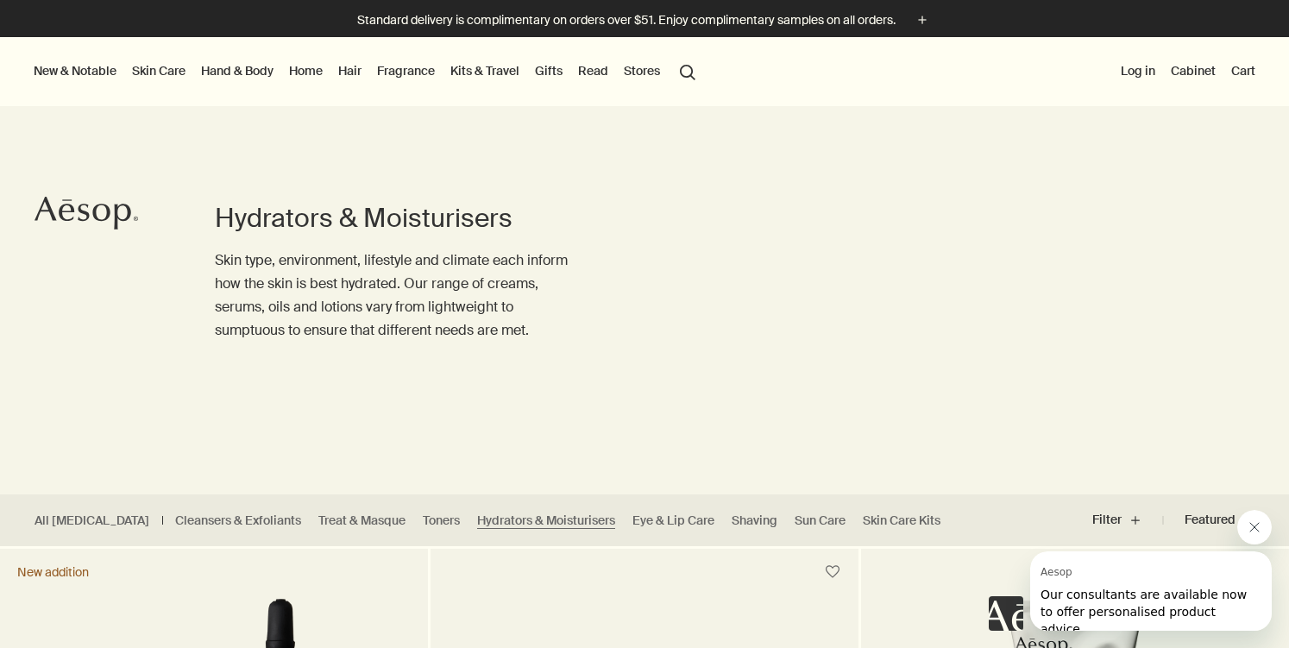
click at [176, 65] on link "Skin Care" at bounding box center [159, 71] width 60 height 22
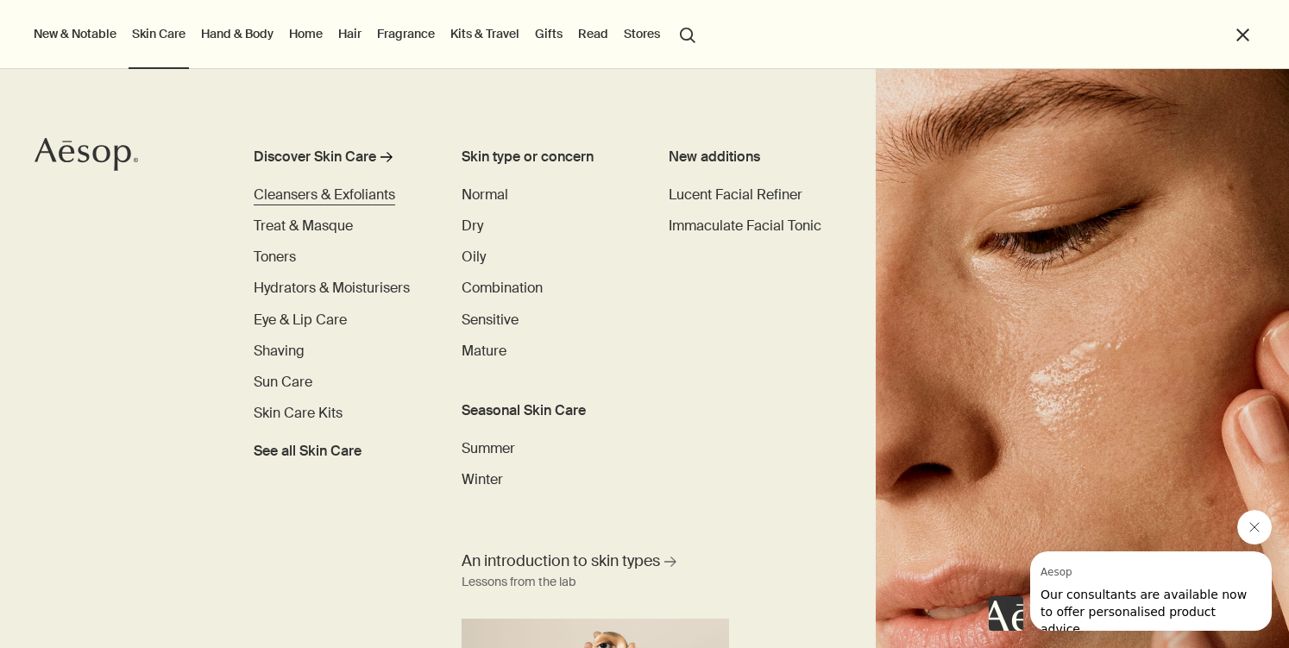
click at [308, 202] on span "Cleansers & Exfoliants" at bounding box center [325, 195] width 142 height 18
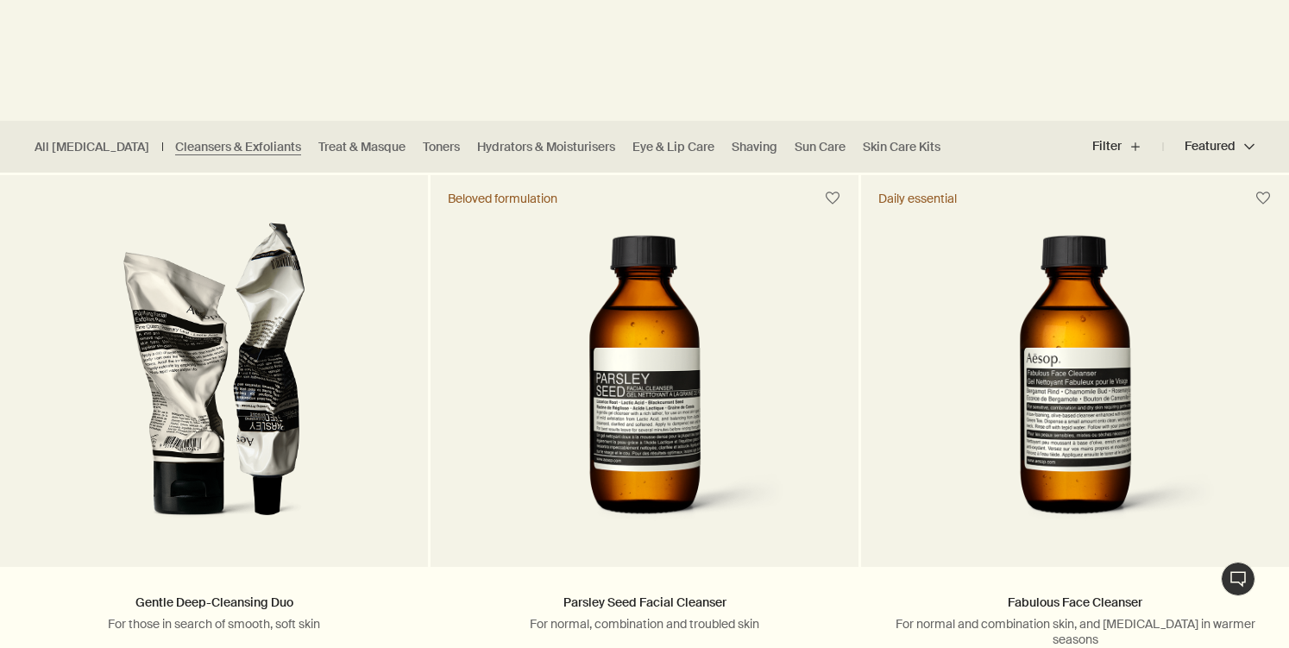
scroll to position [505, 0]
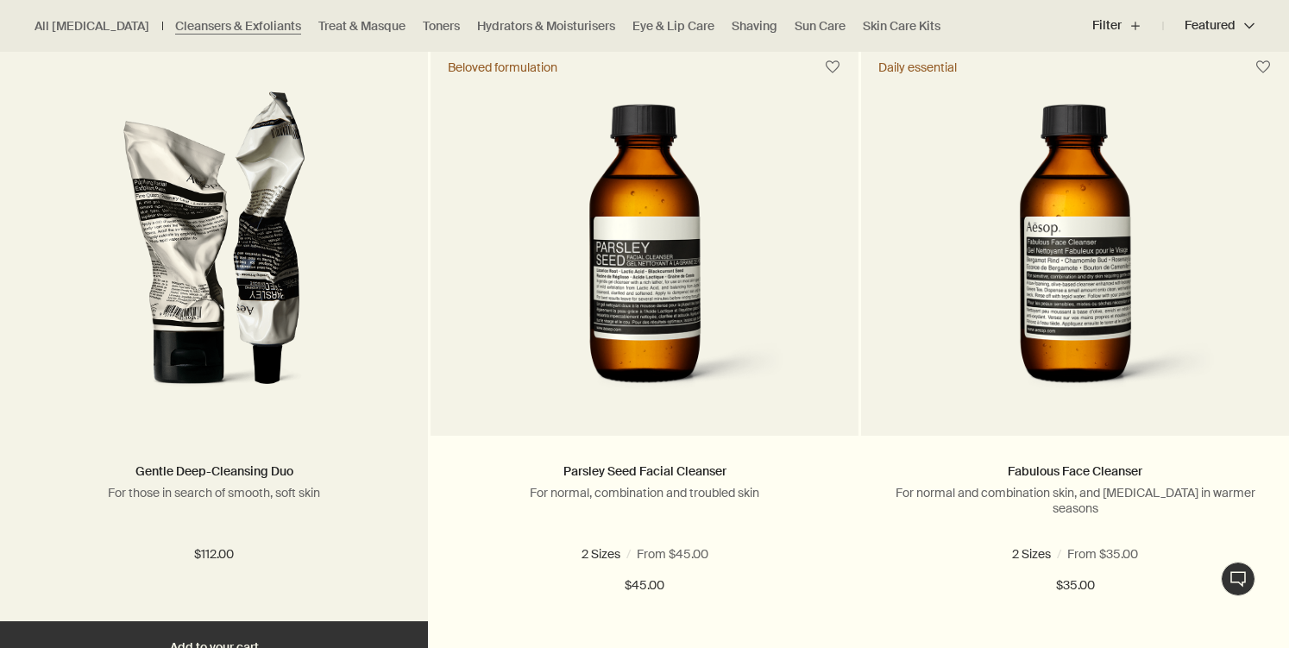
click at [323, 395] on img at bounding box center [213, 250] width 281 height 319
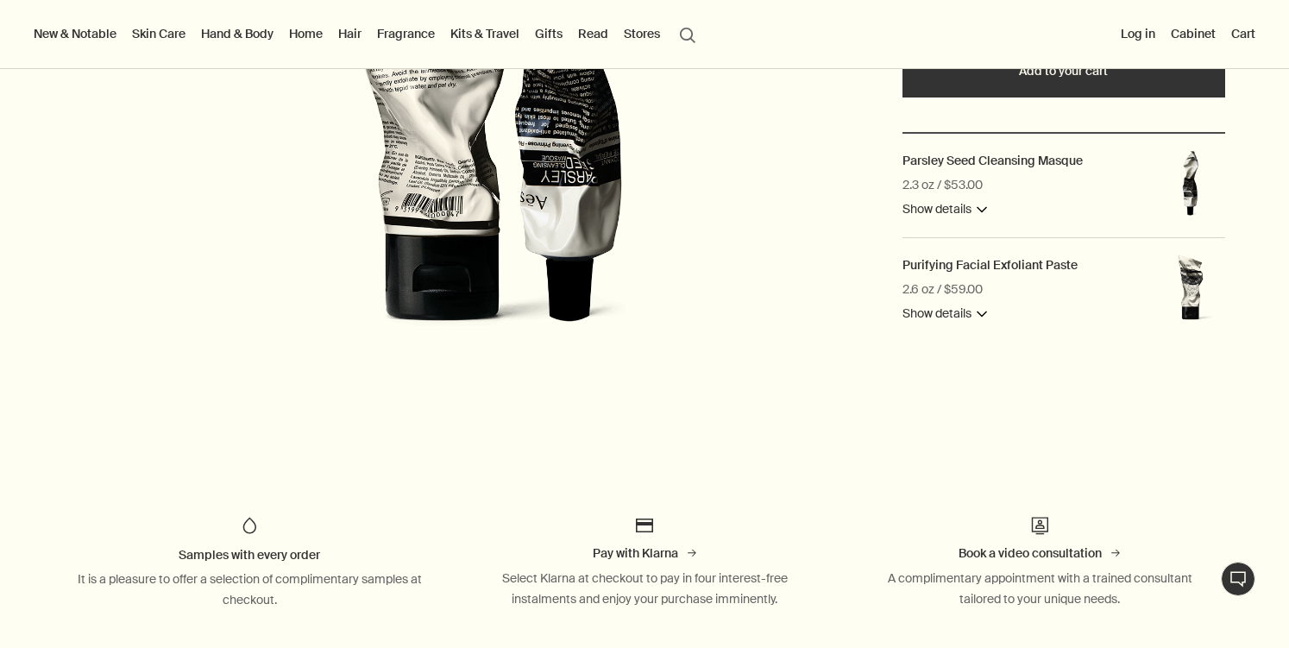
scroll to position [394, 0]
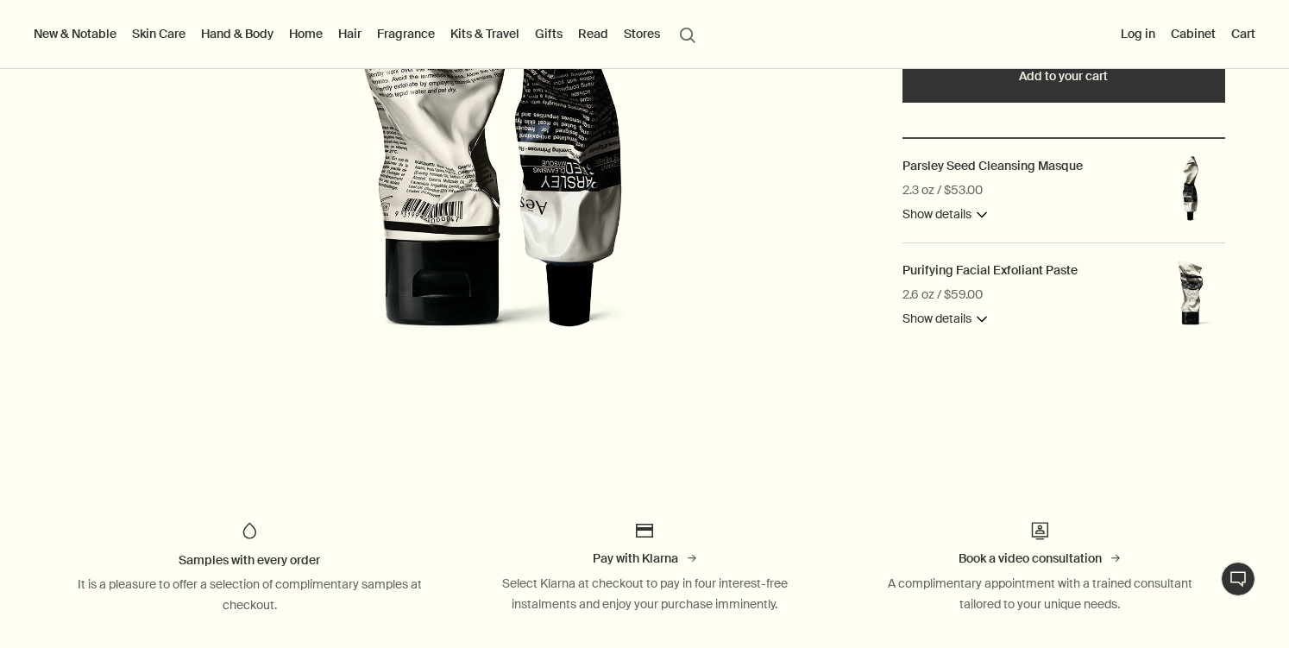
click at [986, 211] on button "Show details downArrow" at bounding box center [945, 215] width 85 height 21
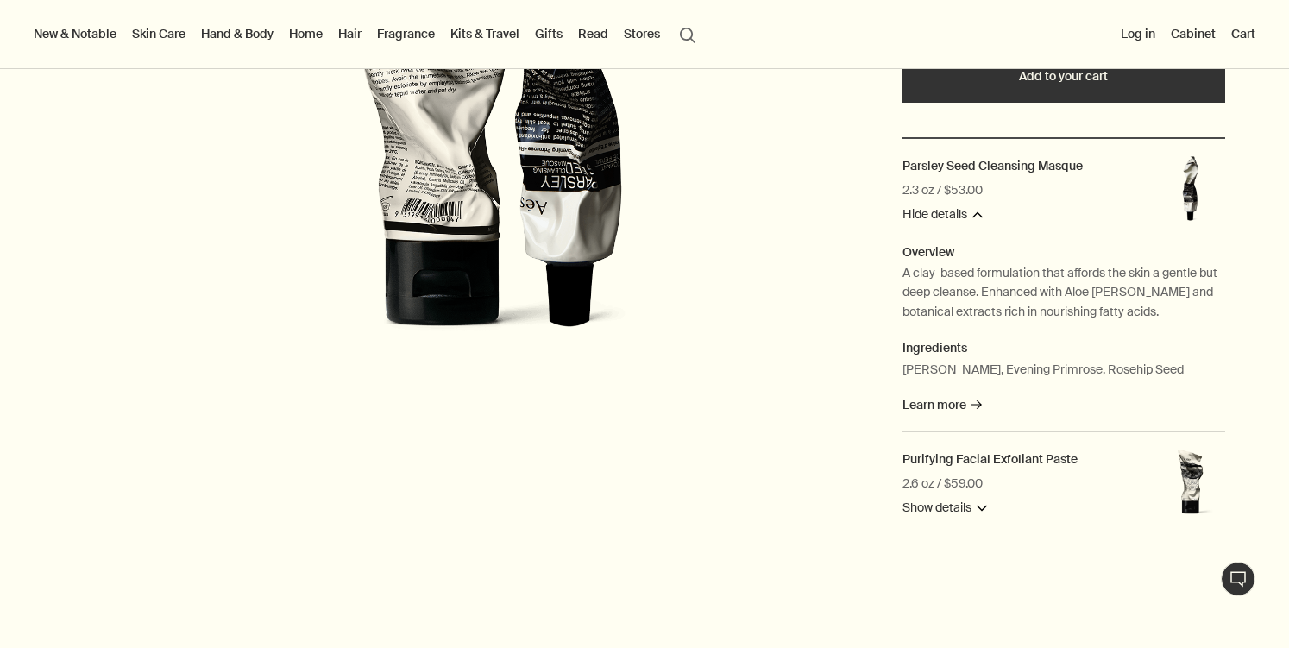
click at [986, 211] on div "Parsley Seed Cleansing Masque 2.3 oz / $53.00 Hide details downArrow" at bounding box center [1023, 190] width 241 height 69
click at [976, 210] on button "Hide details downArrow" at bounding box center [943, 215] width 80 height 21
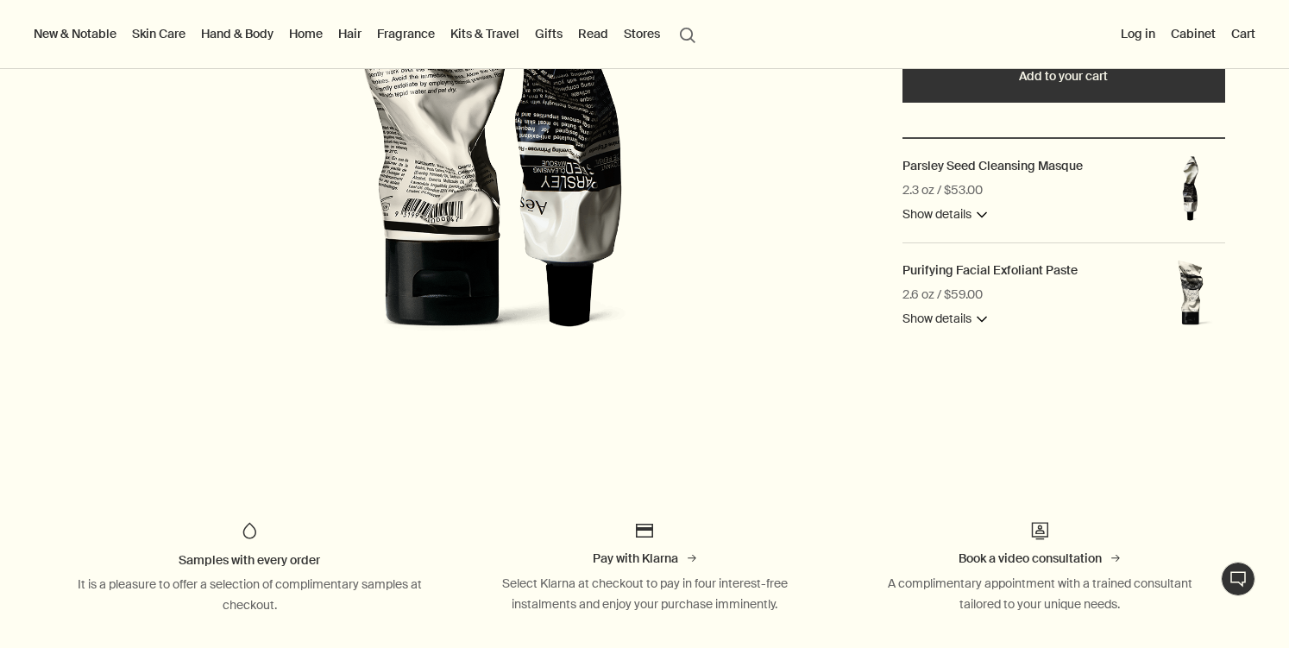
scroll to position [0, 0]
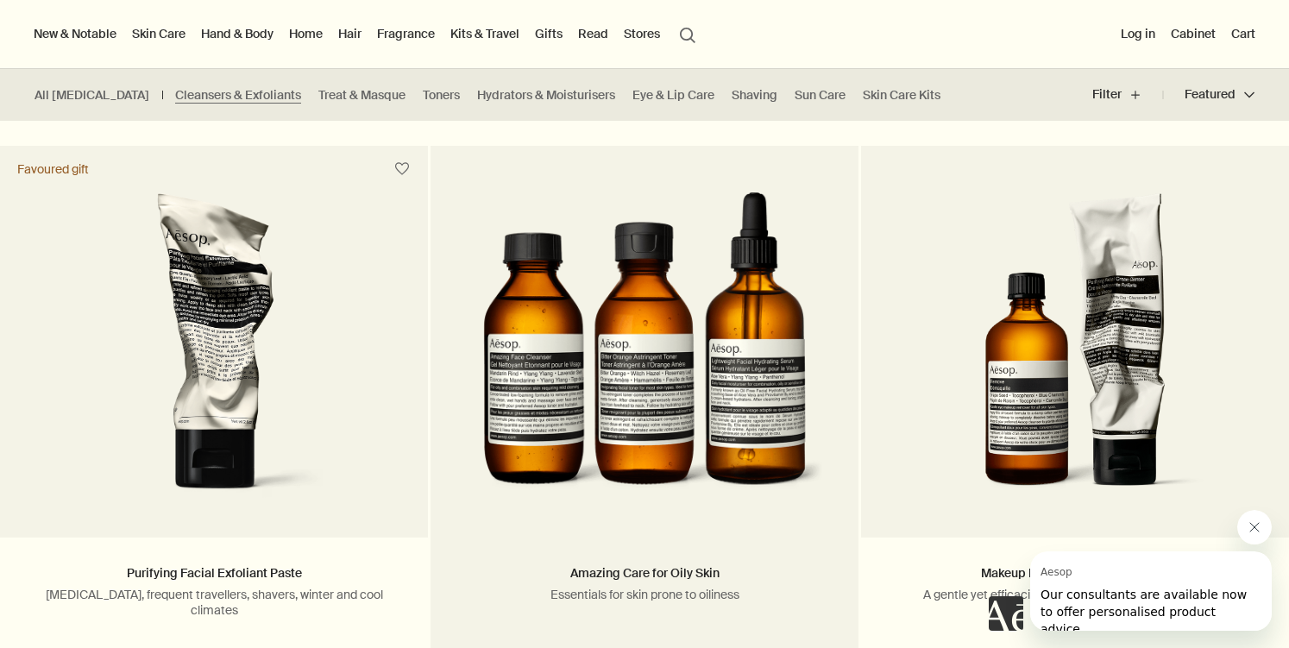
scroll to position [1960, 0]
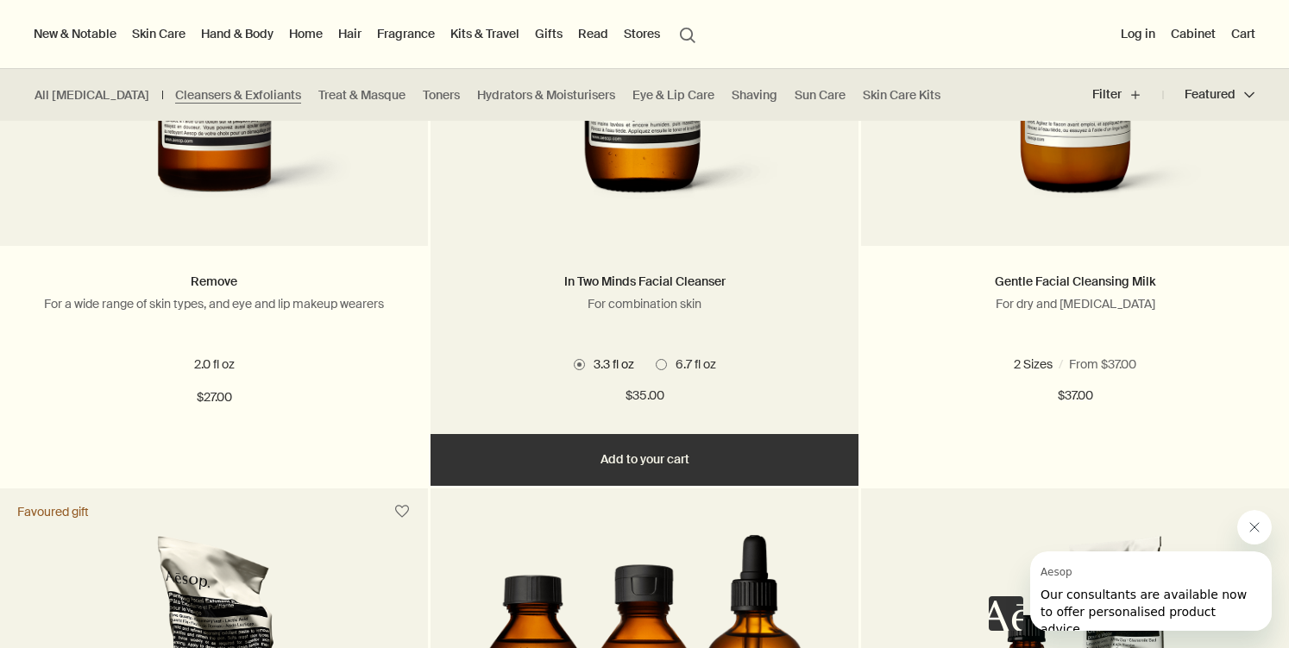
click at [679, 252] on div "In Two Minds Facial Cleanser For combination skin 2 Sizes / From $35.00 3.3 fl …" at bounding box center [645, 339] width 428 height 187
click at [682, 252] on div "In Two Minds Facial Cleanser For combination skin 2 Sizes / From $35.00 3.3 fl …" at bounding box center [645, 339] width 428 height 187
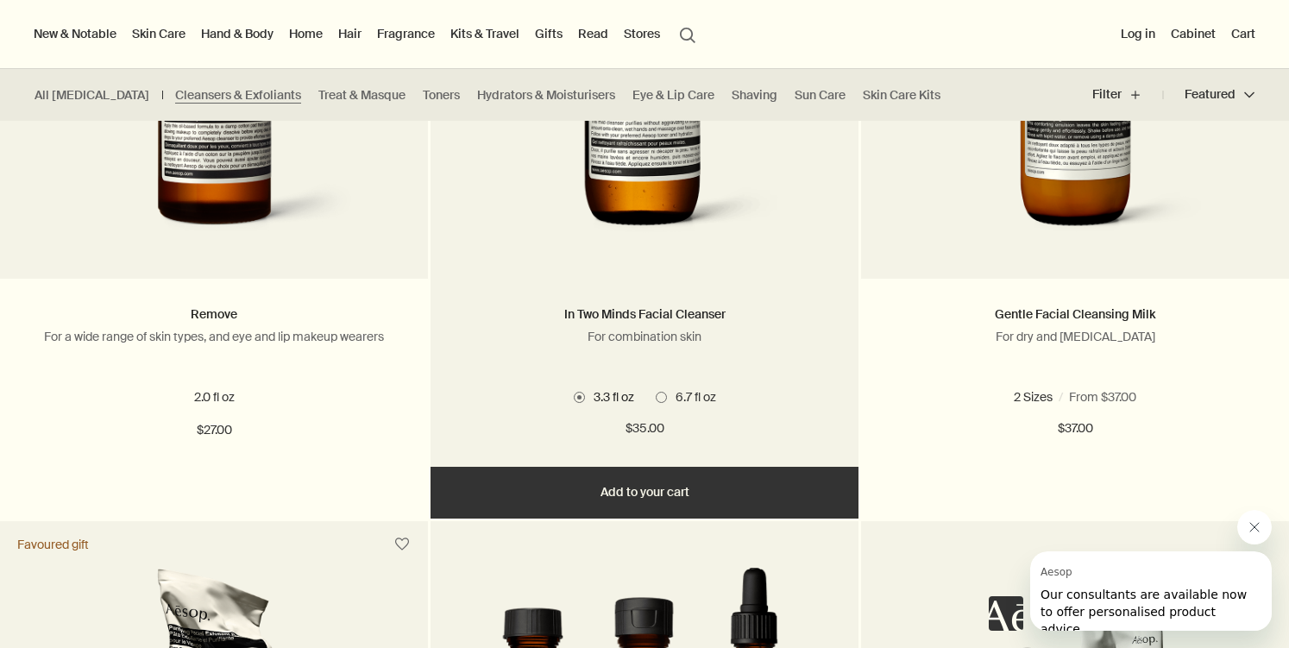
scroll to position [1921, 0]
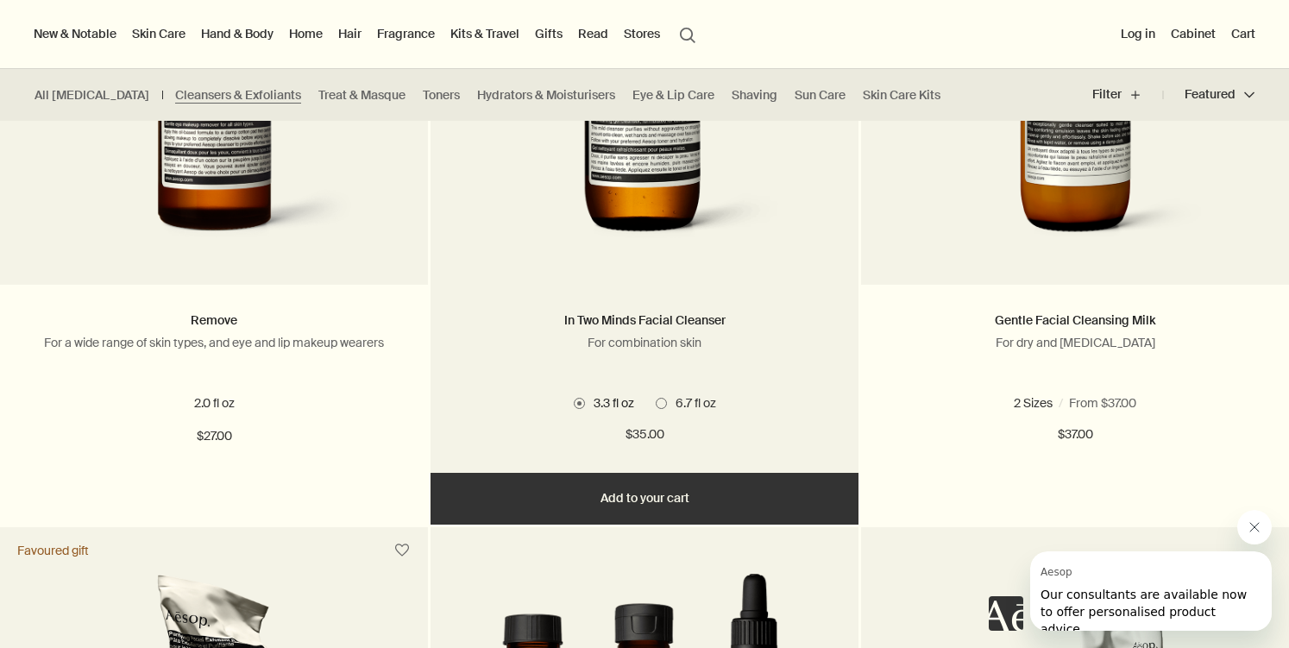
click at [678, 262] on link at bounding box center [645, 112] width 428 height 345
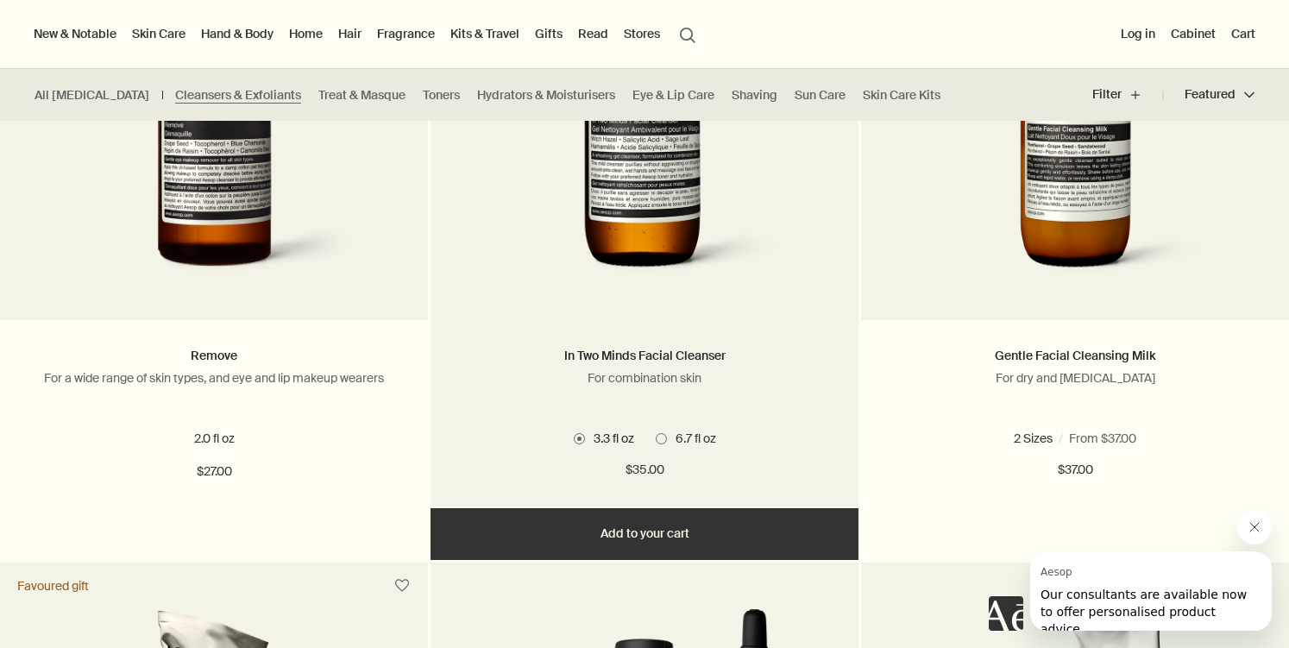
scroll to position [1870, 0]
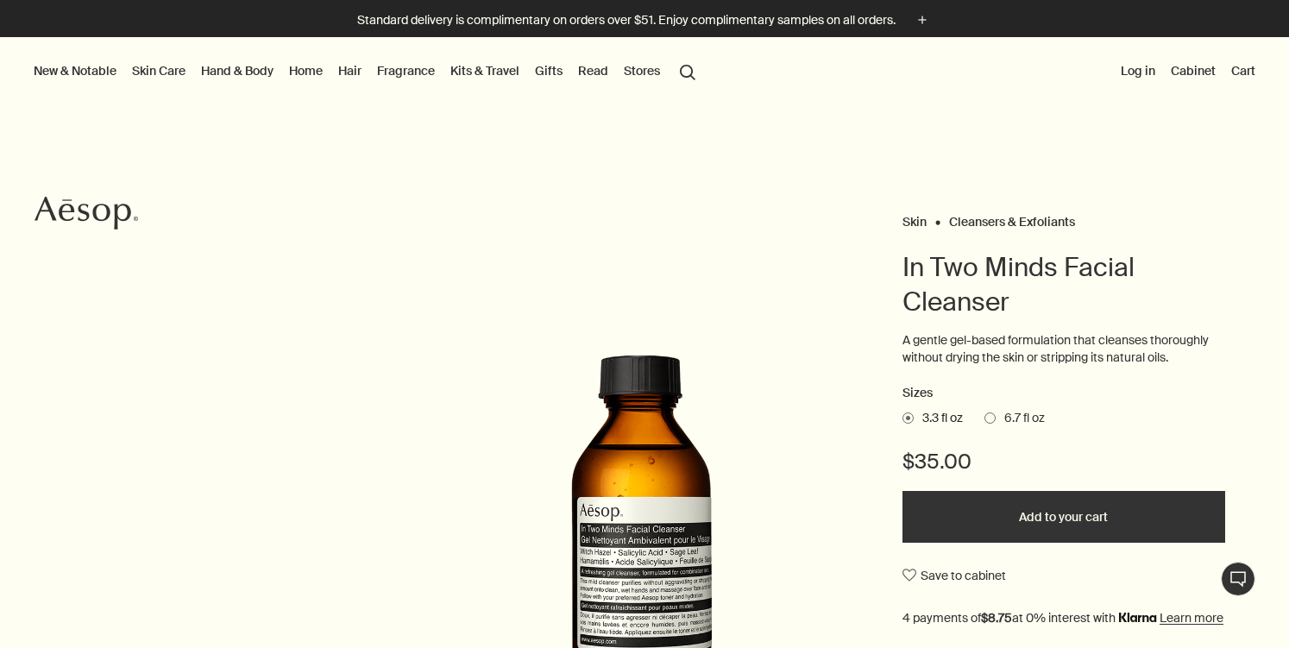
scroll to position [330, 0]
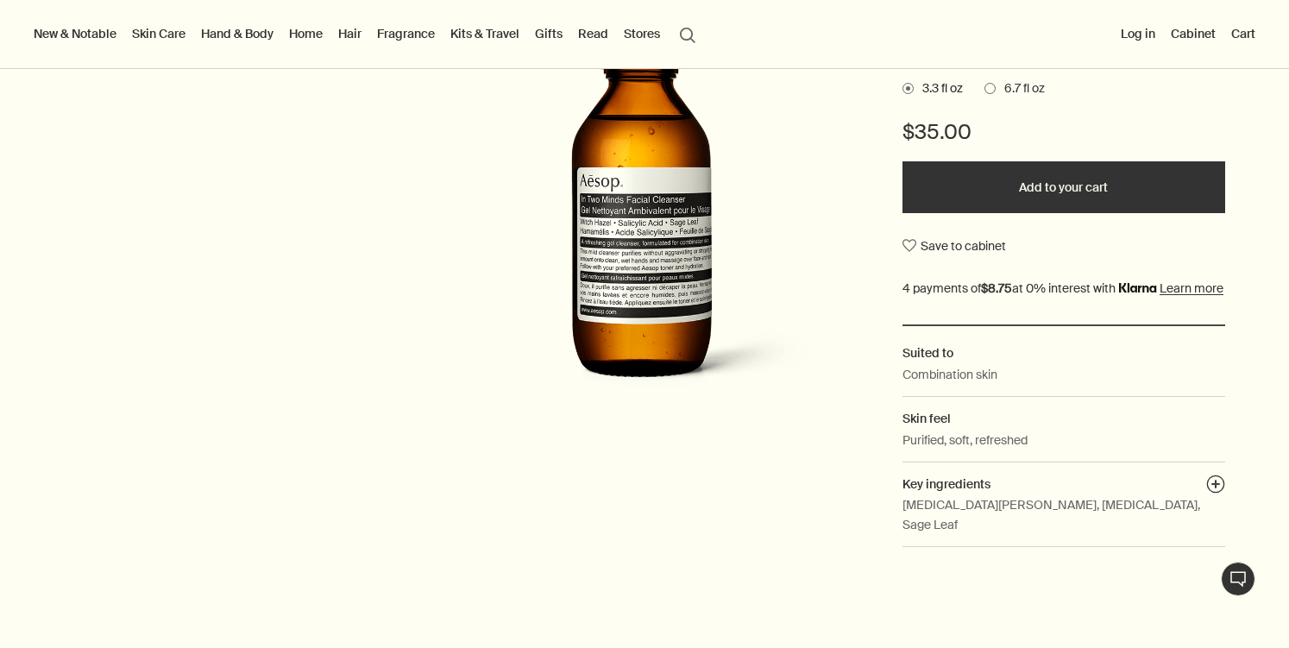
click at [1028, 494] on h2 "Key ingredients plusAndCloseWithCircle" at bounding box center [1064, 484] width 323 height 19
click at [1215, 499] on button "plusAndCloseWithCircle" at bounding box center [1215, 487] width 19 height 24
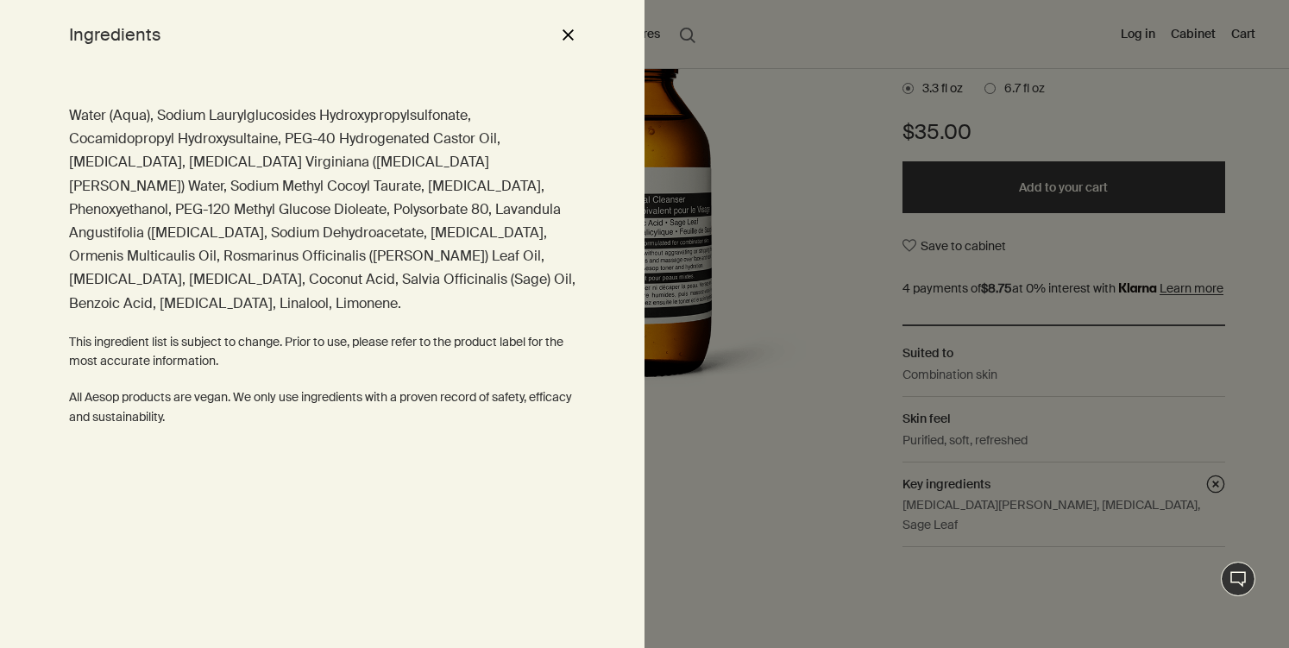
click at [563, 29] on button "close" at bounding box center [567, 34] width 21 height 29
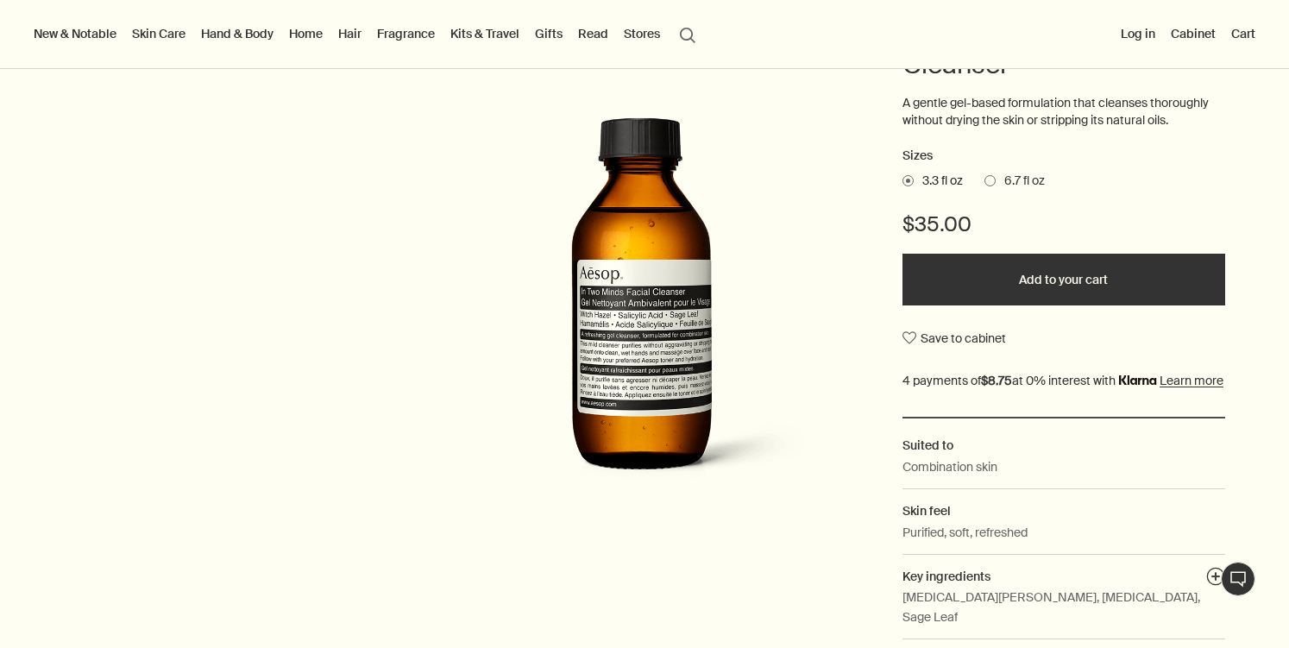
scroll to position [31, 0]
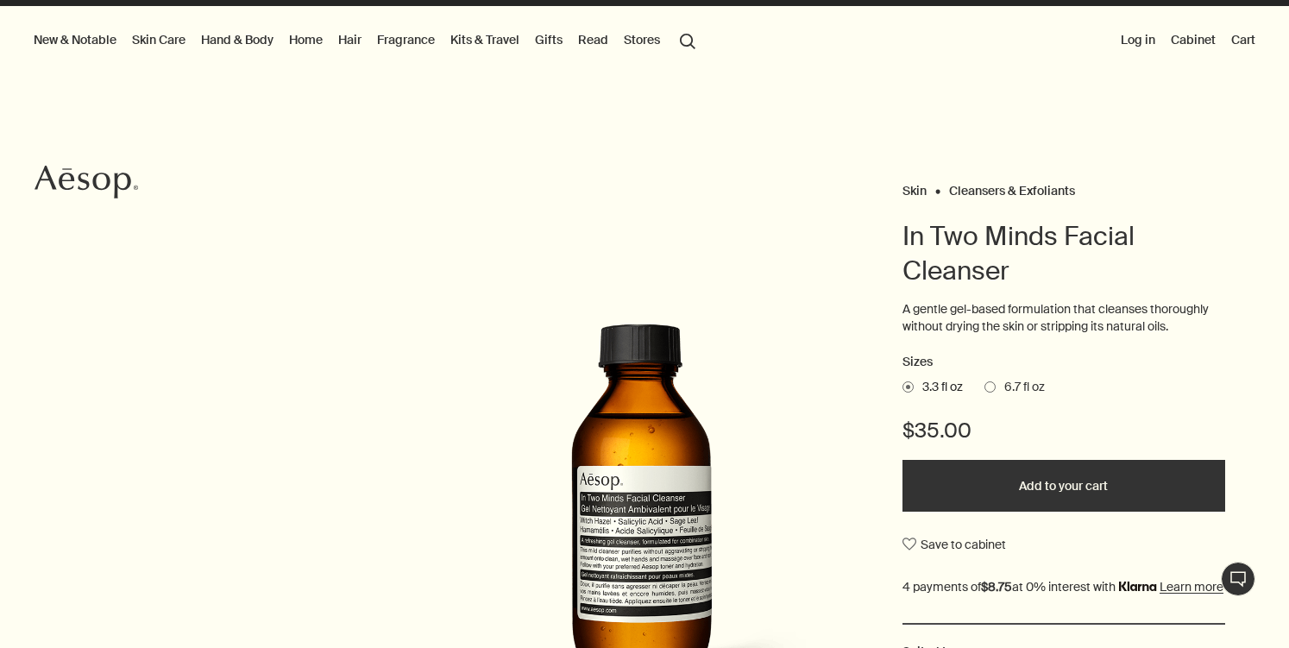
click at [1016, 381] on span "6.7 fl oz" at bounding box center [1020, 387] width 49 height 17
click at [985, 381] on input "6.7 fl oz" at bounding box center [985, 384] width 0 height 11
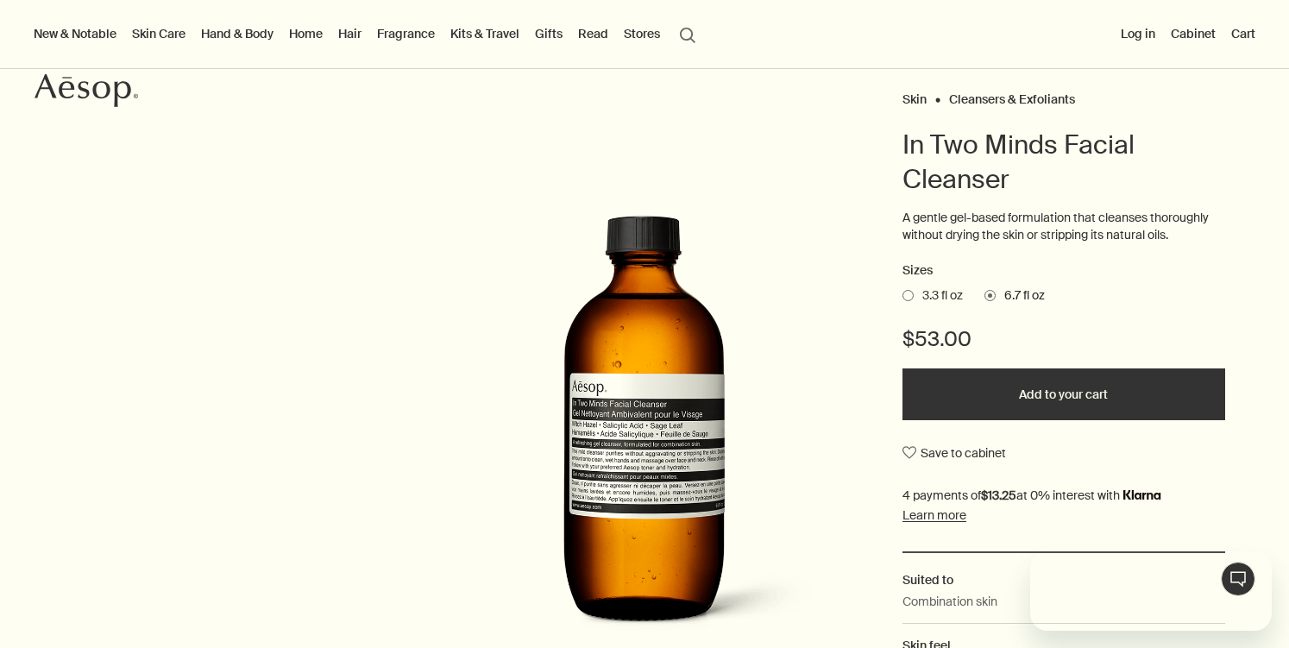
scroll to position [0, 0]
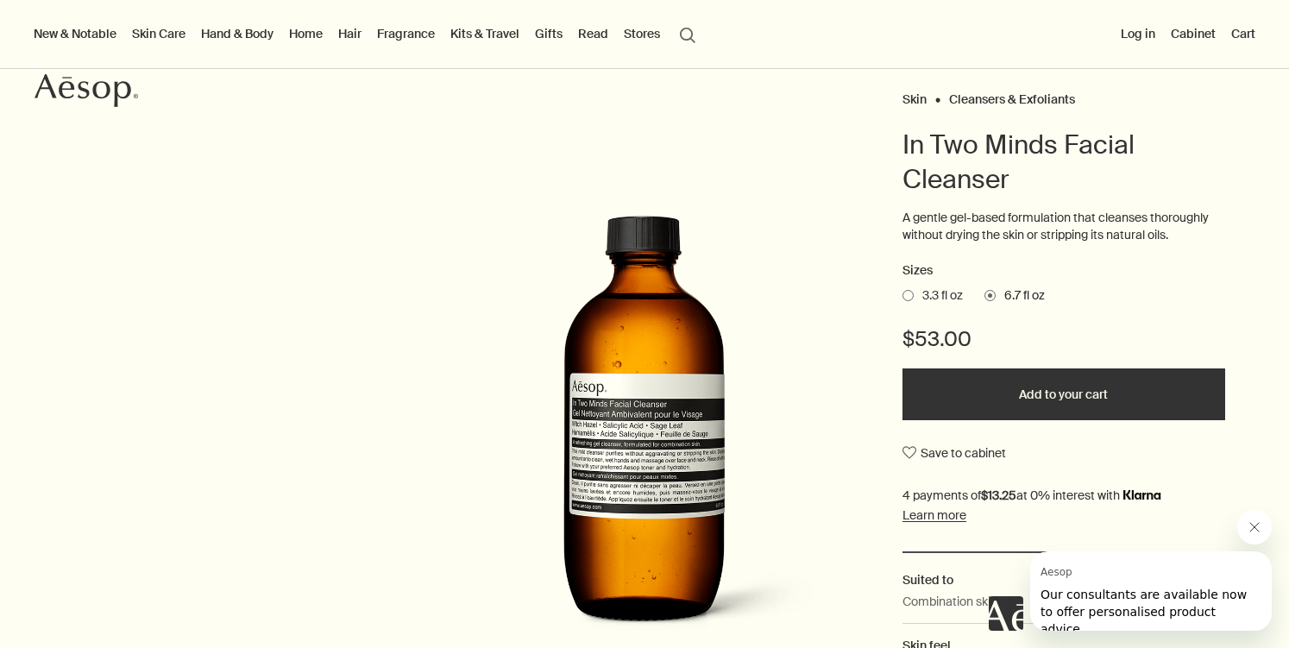
click at [1006, 411] on button "Add to your cart" at bounding box center [1064, 394] width 323 height 52
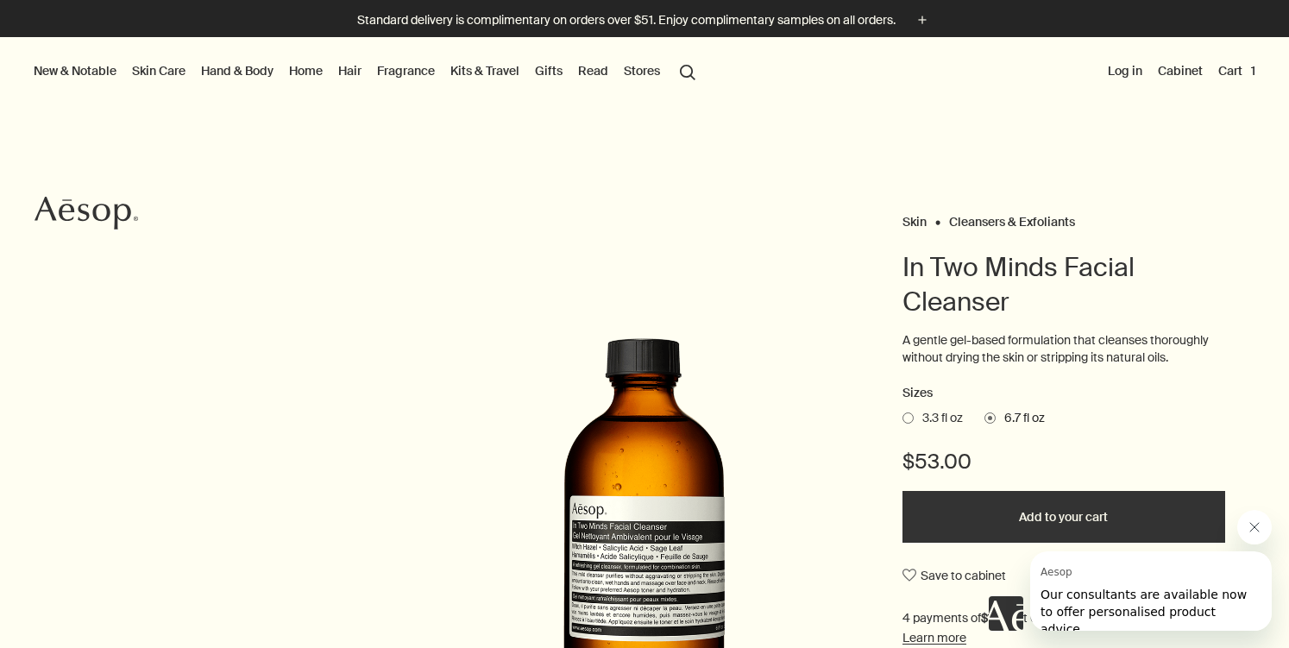
click at [160, 70] on link "Skin Care" at bounding box center [159, 71] width 60 height 22
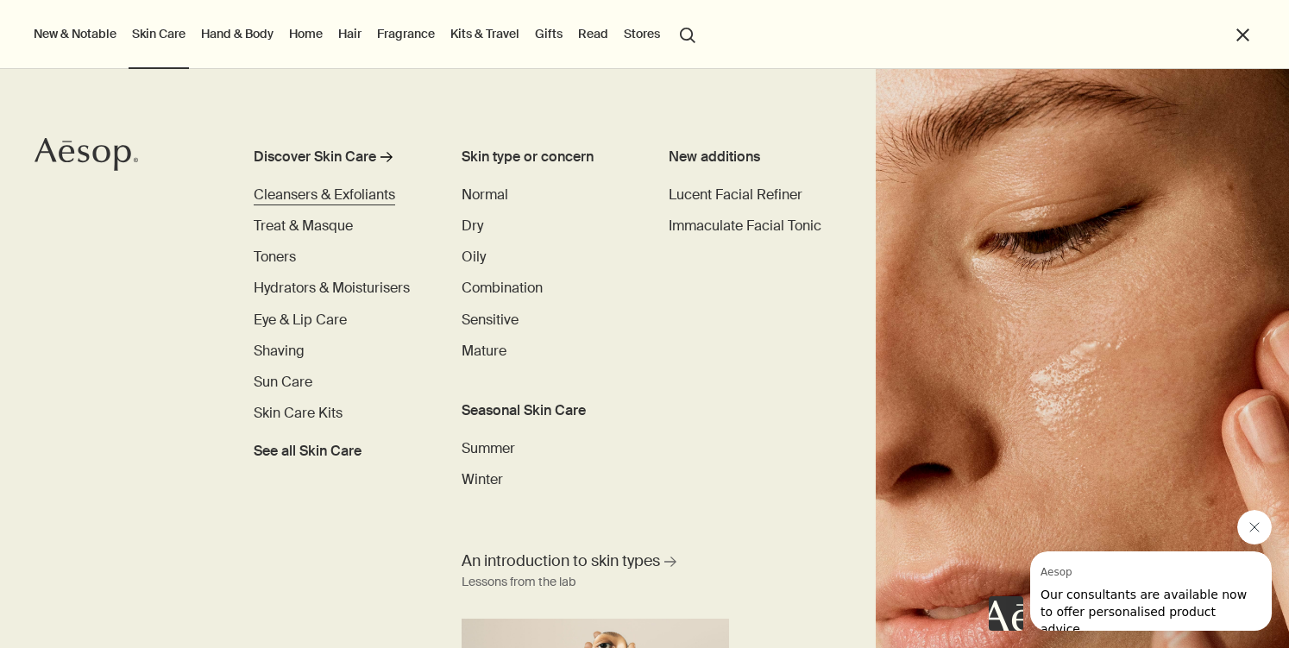
click at [314, 194] on span "Cleansers & Exfoliants" at bounding box center [325, 195] width 142 height 18
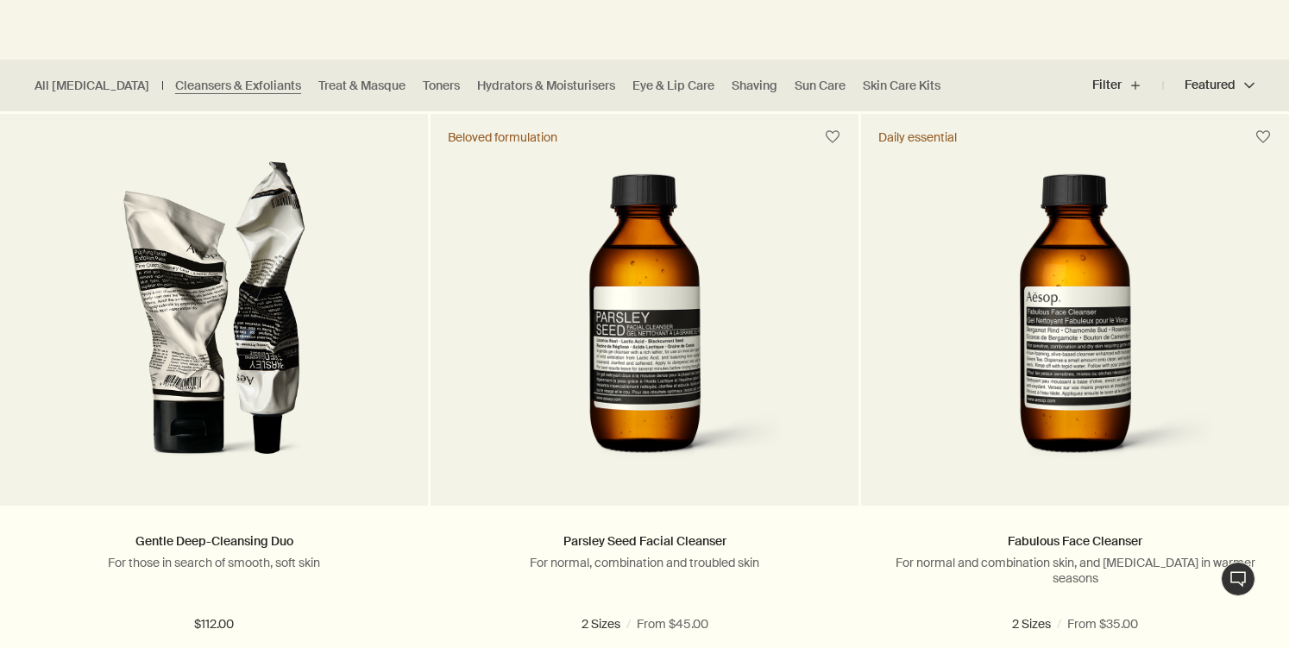
scroll to position [472, 0]
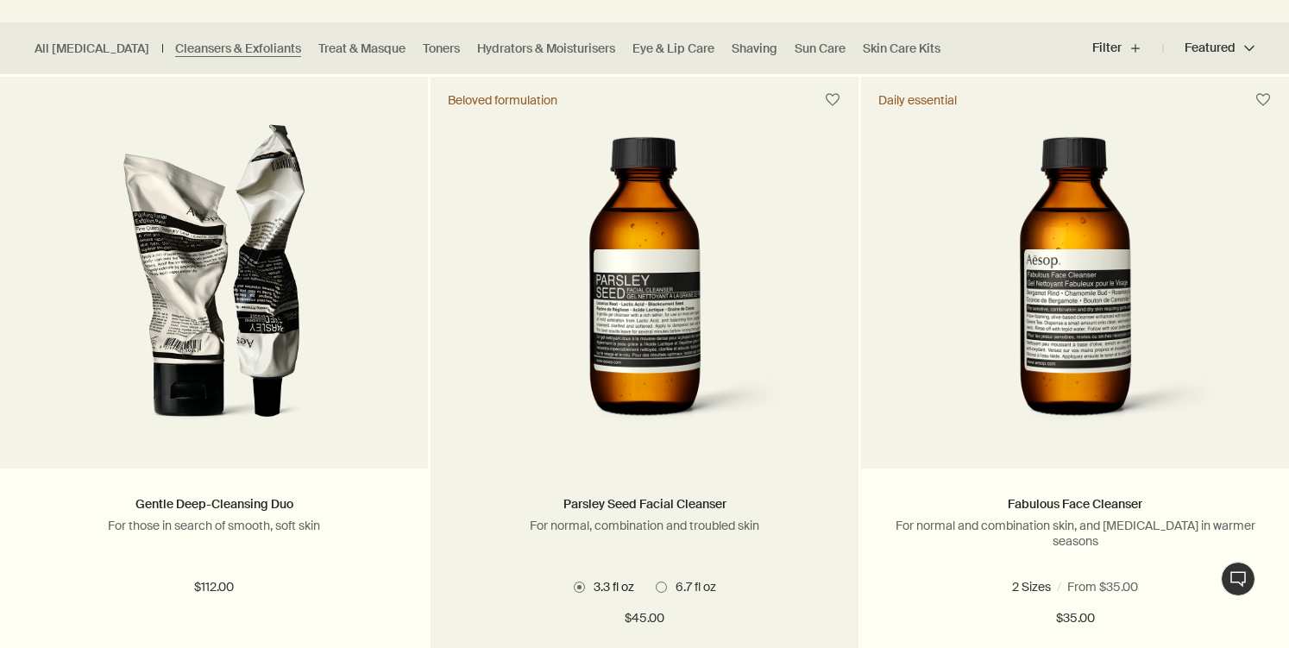
click at [608, 294] on img at bounding box center [644, 282] width 313 height 319
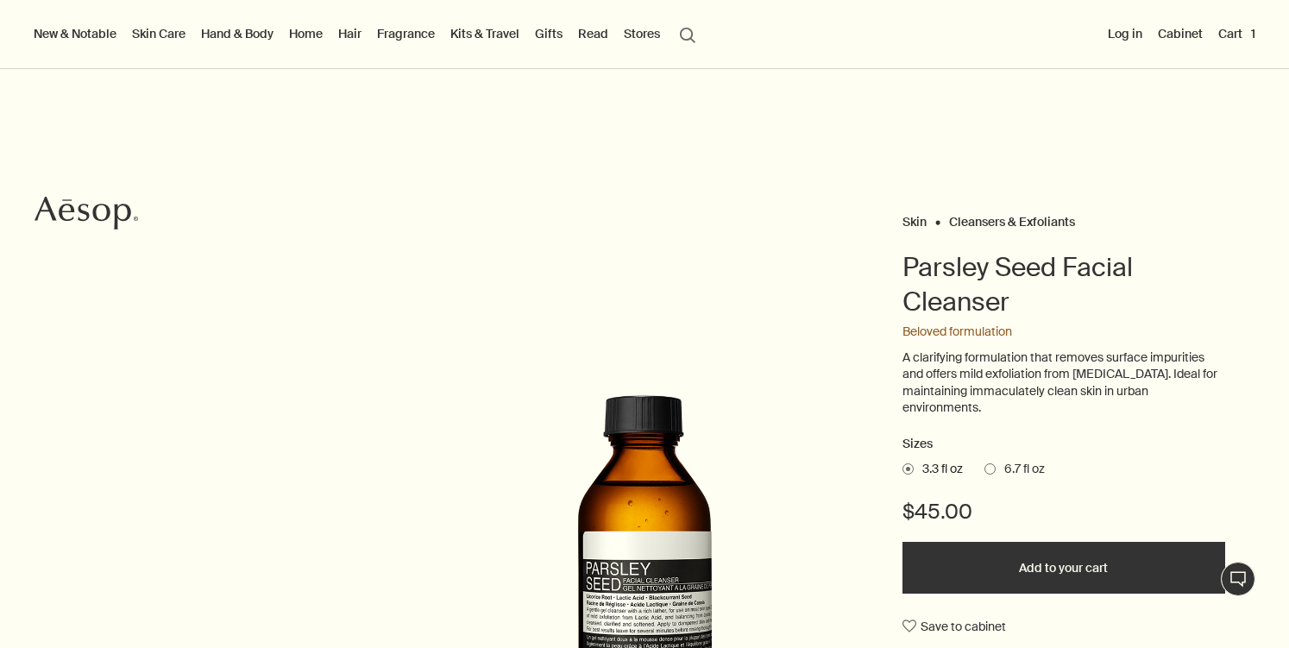
scroll to position [205, 0]
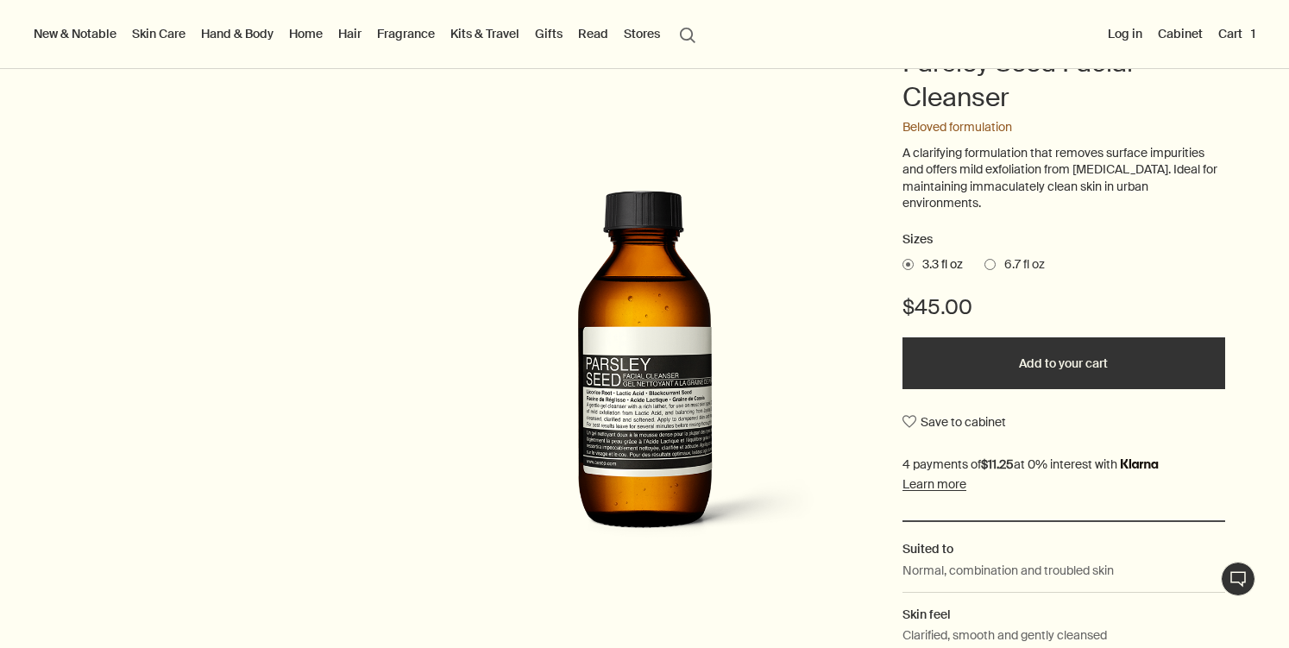
click at [994, 261] on span at bounding box center [990, 264] width 11 height 11
click at [985, 261] on input "6.7 fl oz" at bounding box center [985, 261] width 0 height 11
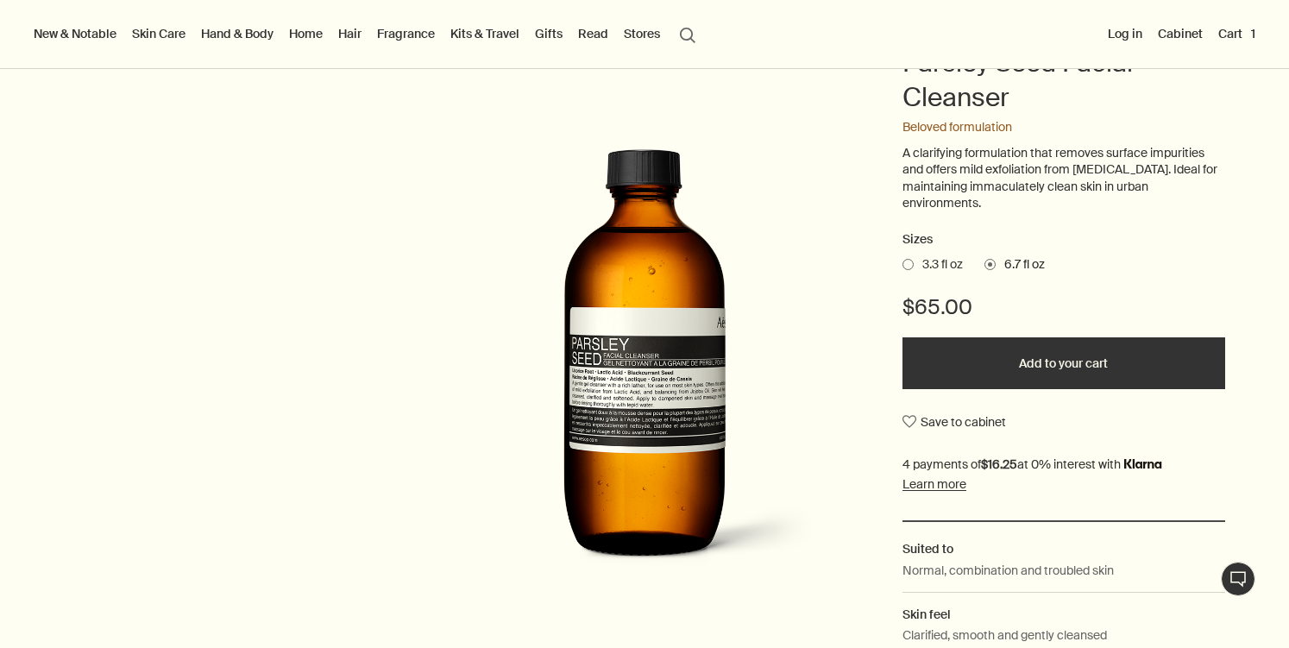
click at [960, 356] on button "Add to your cart" at bounding box center [1064, 363] width 323 height 52
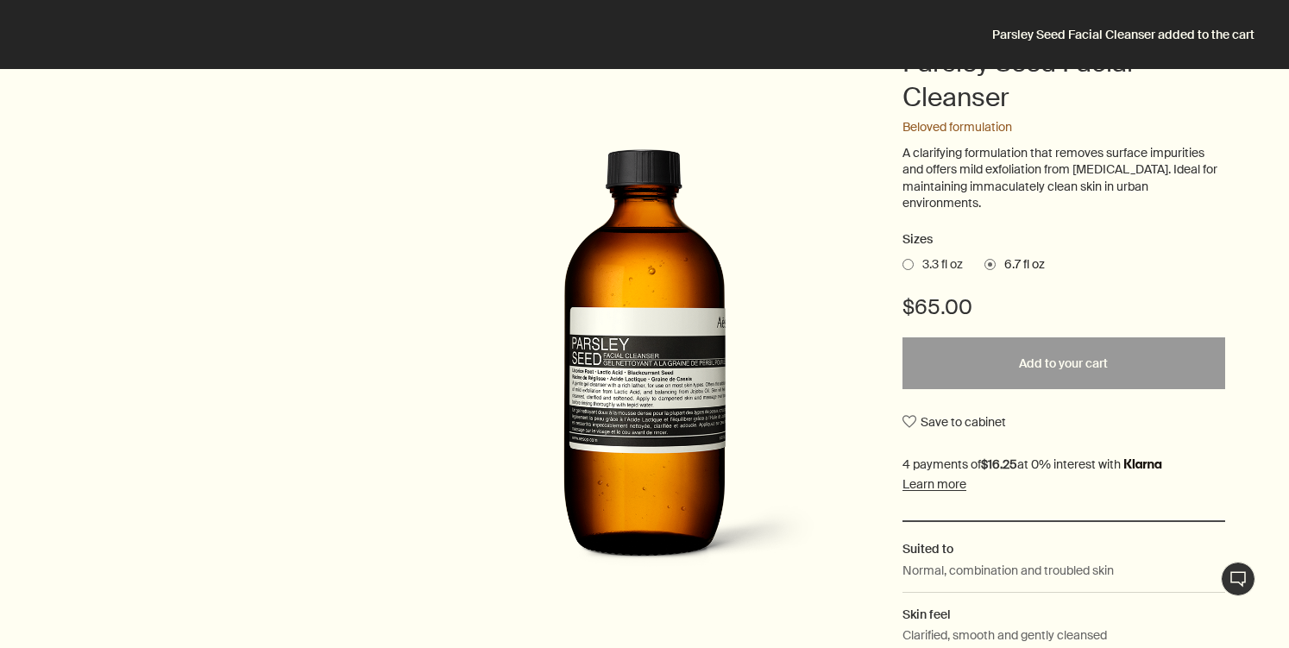
scroll to position [0, 0]
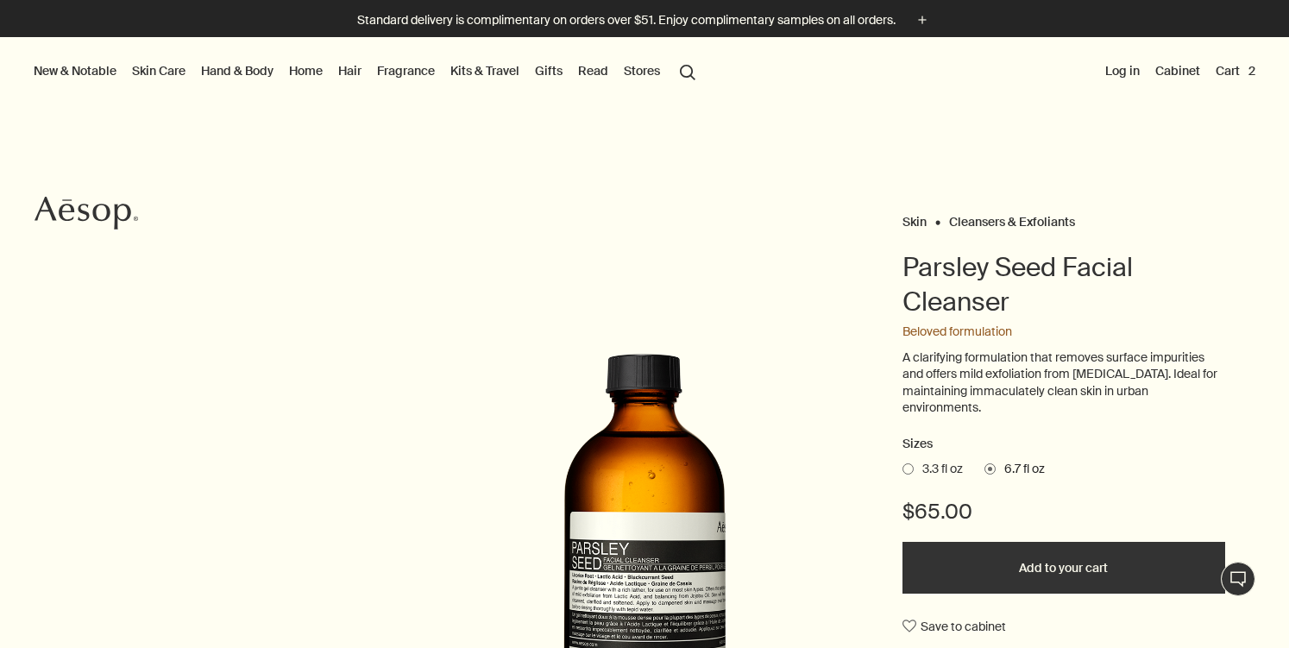
click at [232, 76] on link "Hand & Body" at bounding box center [237, 71] width 79 height 22
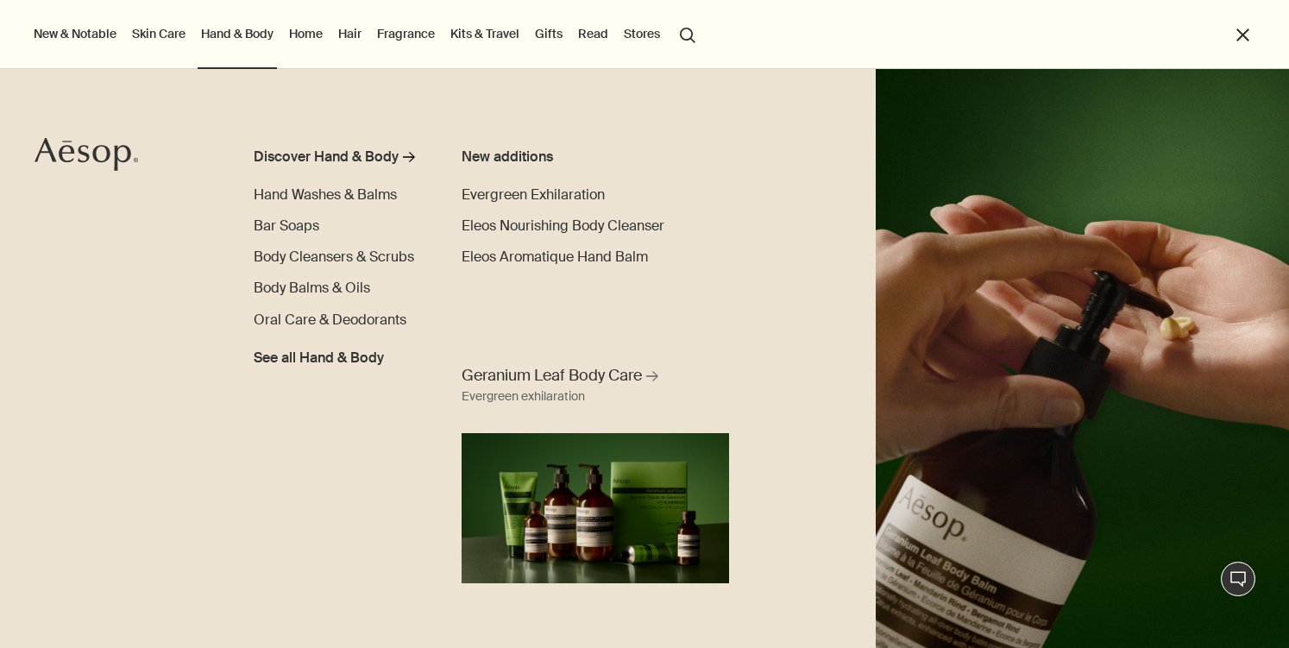
click at [153, 41] on link "Skin Care" at bounding box center [159, 33] width 60 height 22
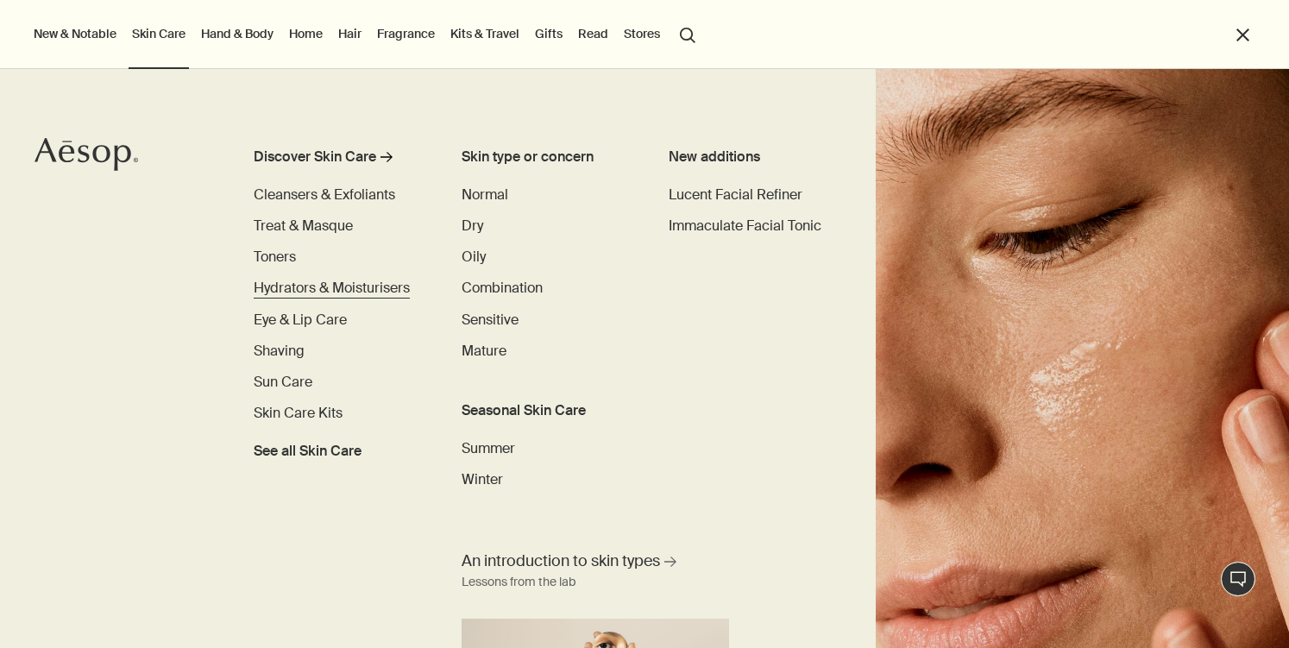
click at [305, 292] on span "Hydrators & Moisturisers" at bounding box center [332, 288] width 156 height 18
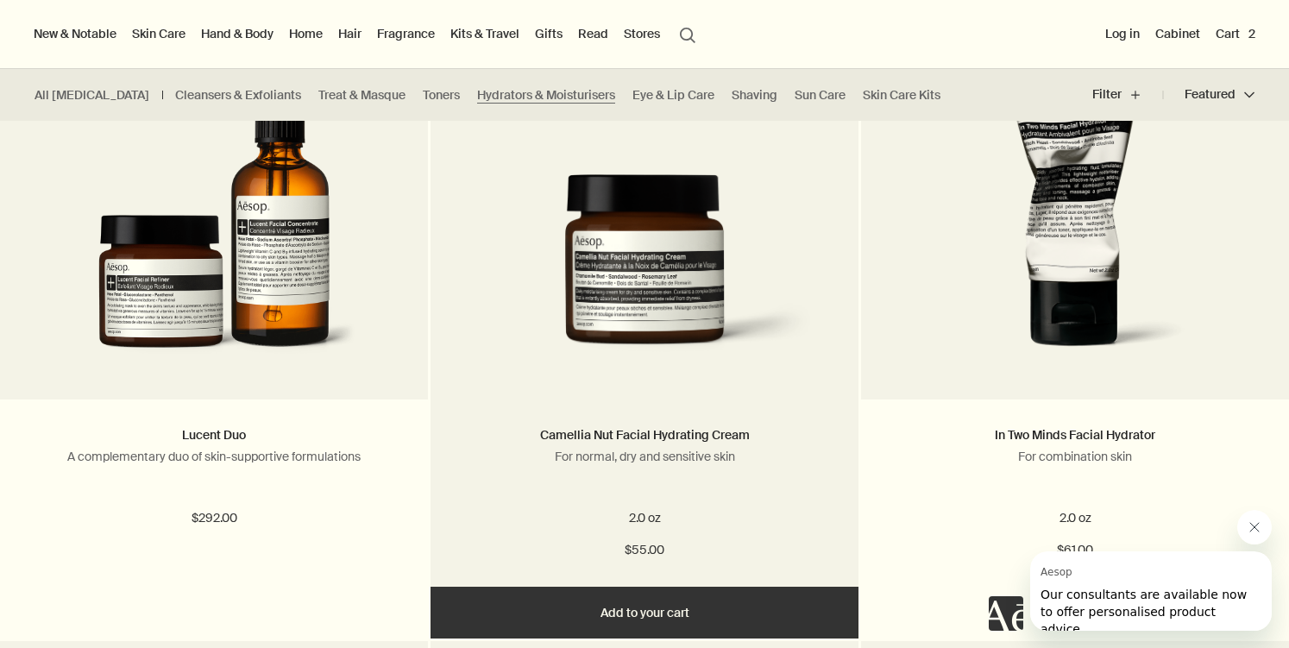
scroll to position [534, 0]
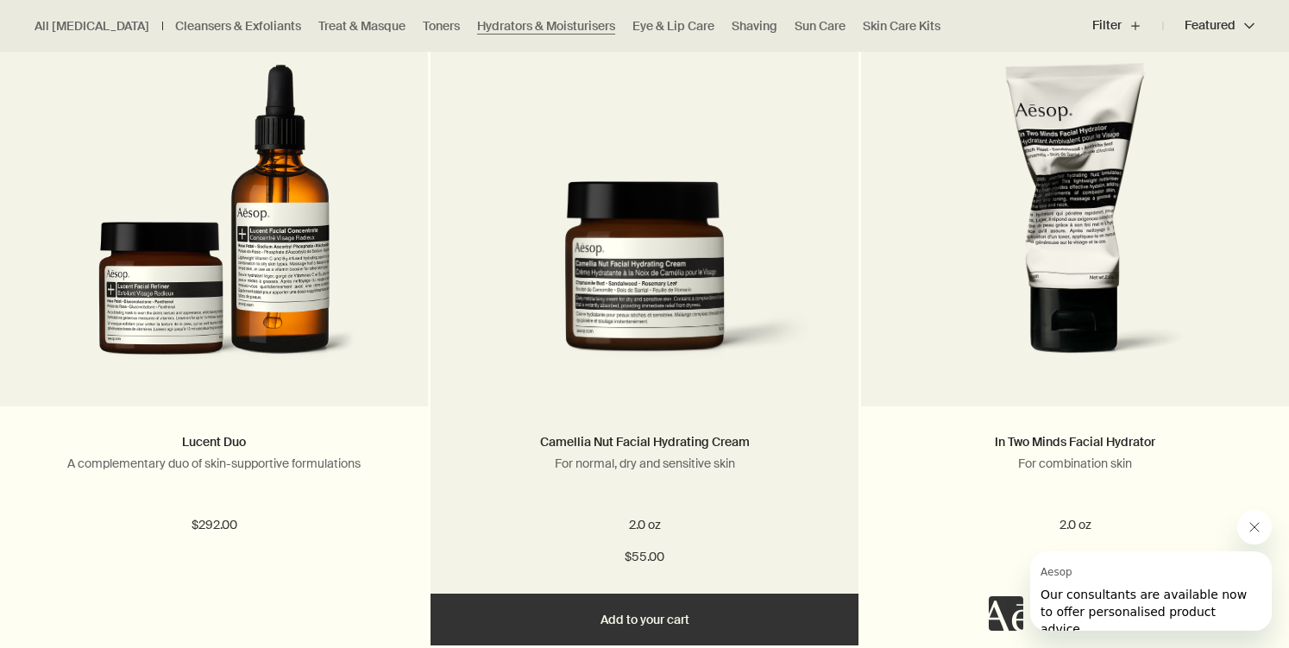
click at [604, 216] on img at bounding box center [645, 280] width 376 height 199
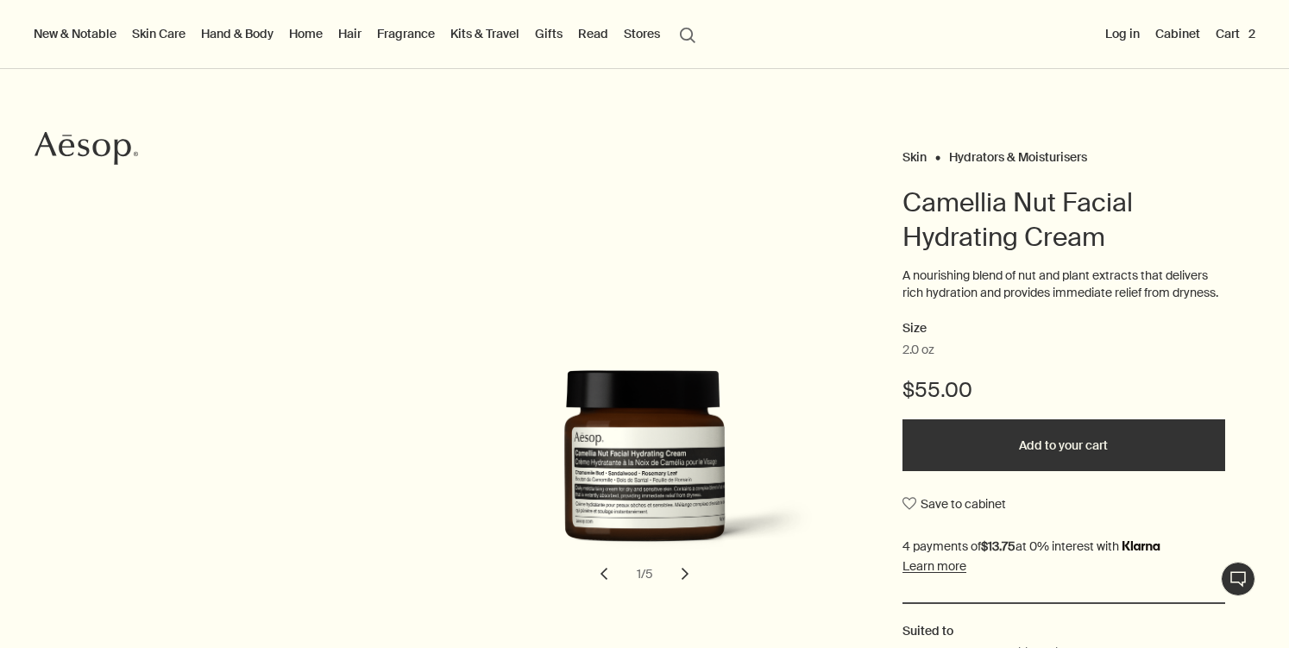
scroll to position [17, 0]
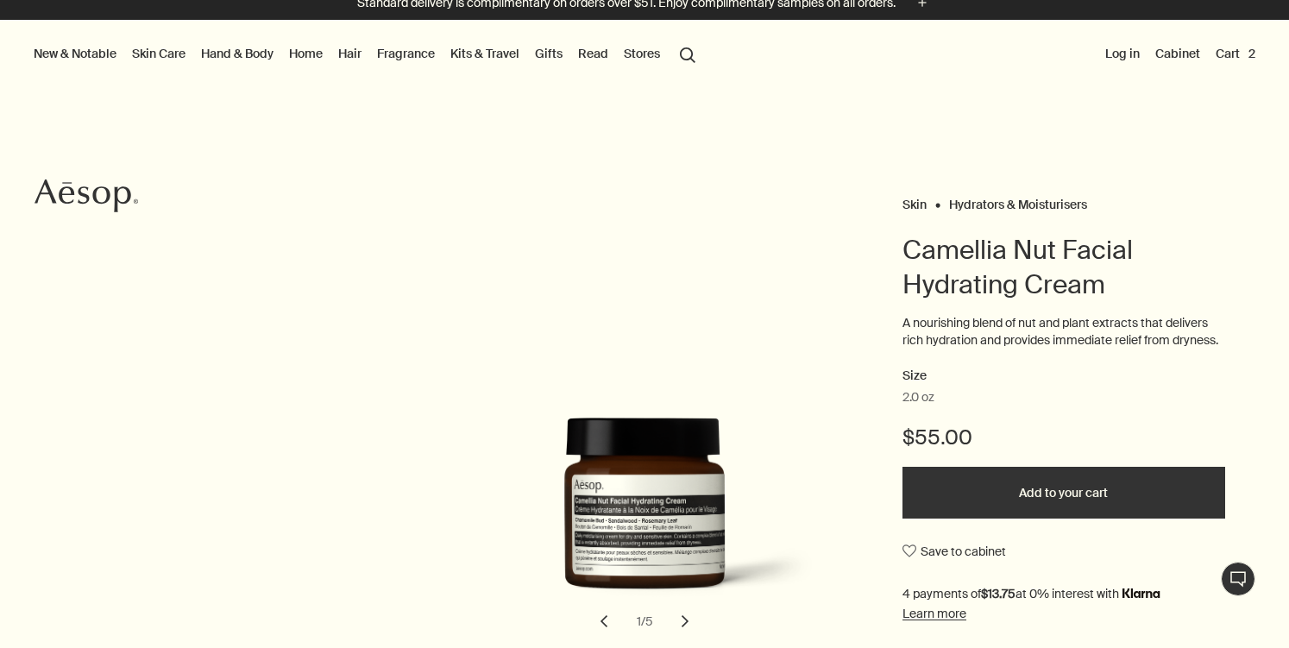
click at [1025, 489] on button "Add to your cart" at bounding box center [1064, 493] width 323 height 52
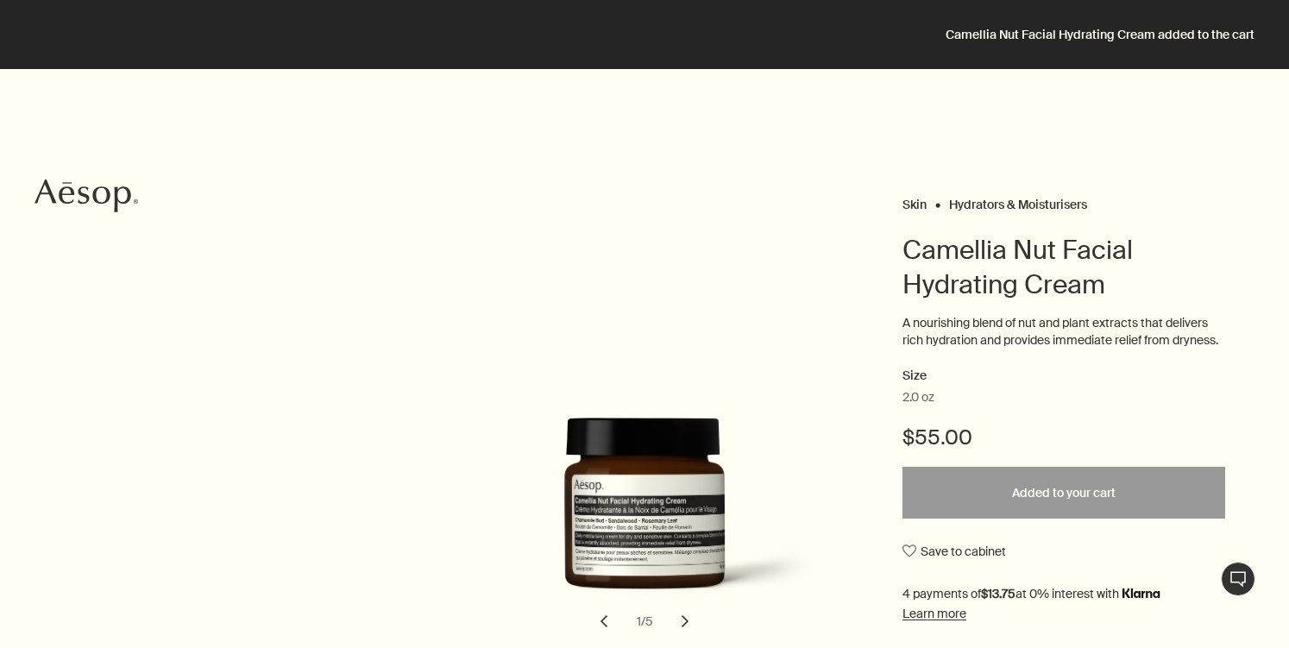
scroll to position [0, 0]
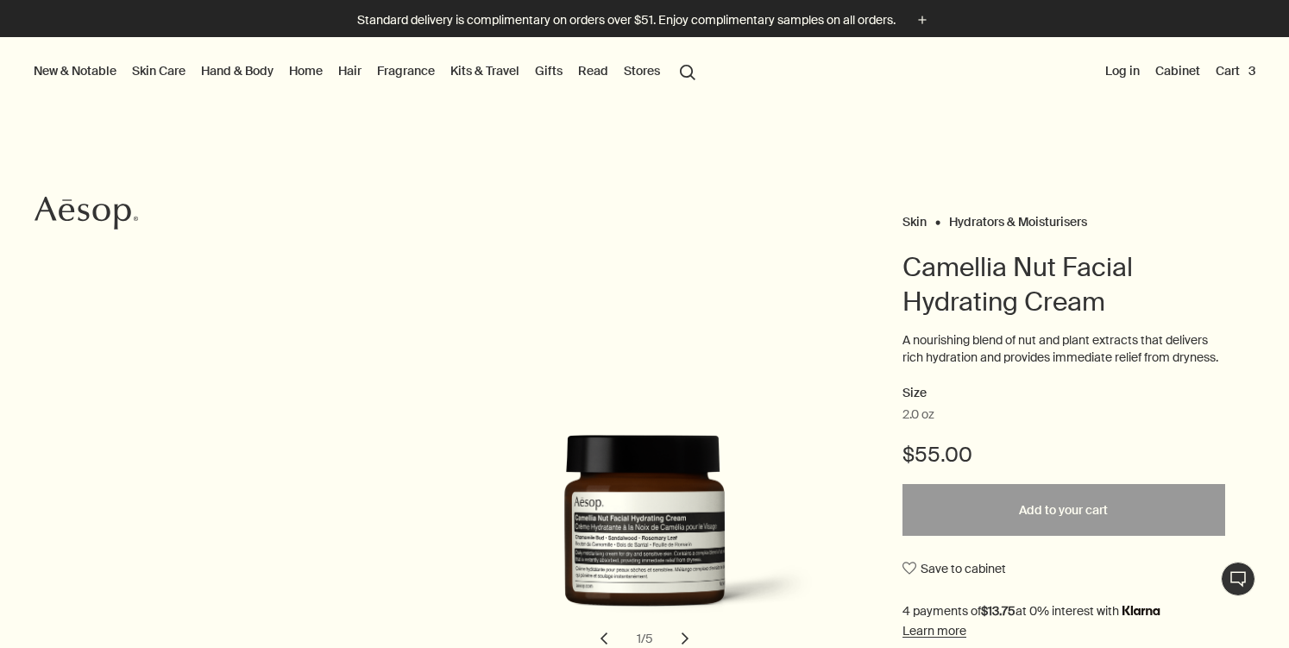
click at [251, 72] on link "Hand & Body" at bounding box center [237, 71] width 79 height 22
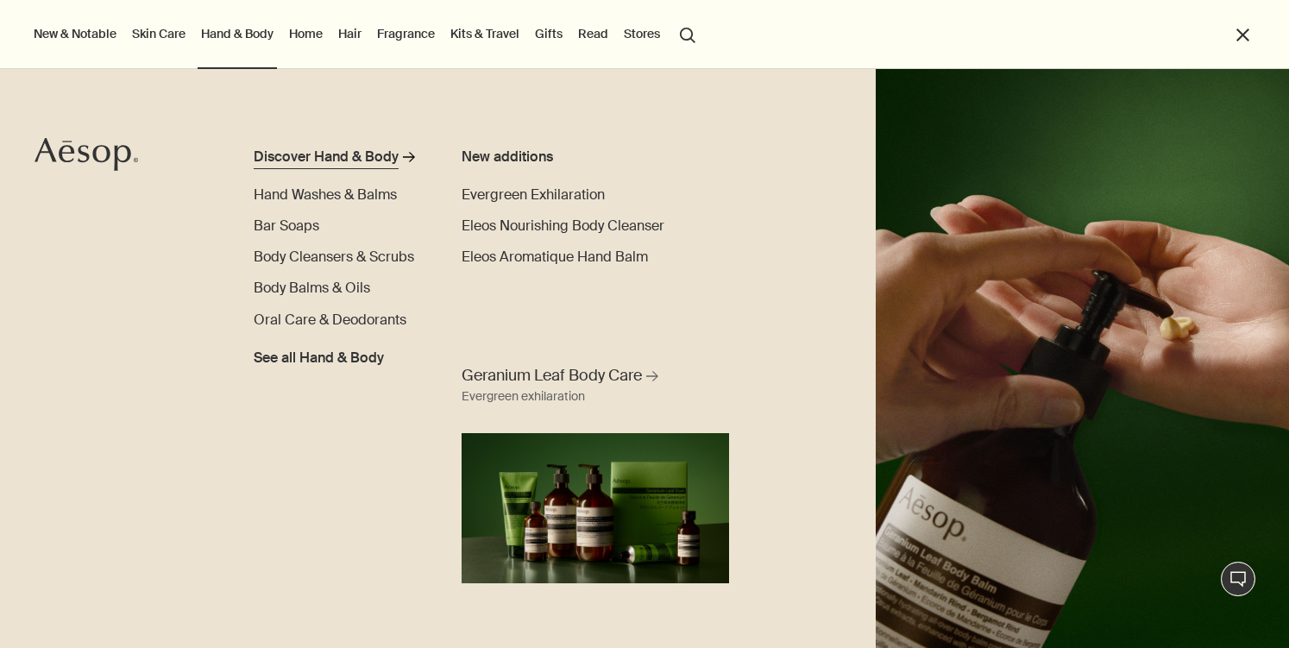
click at [354, 164] on div "Discover Hand & Body" at bounding box center [326, 157] width 145 height 21
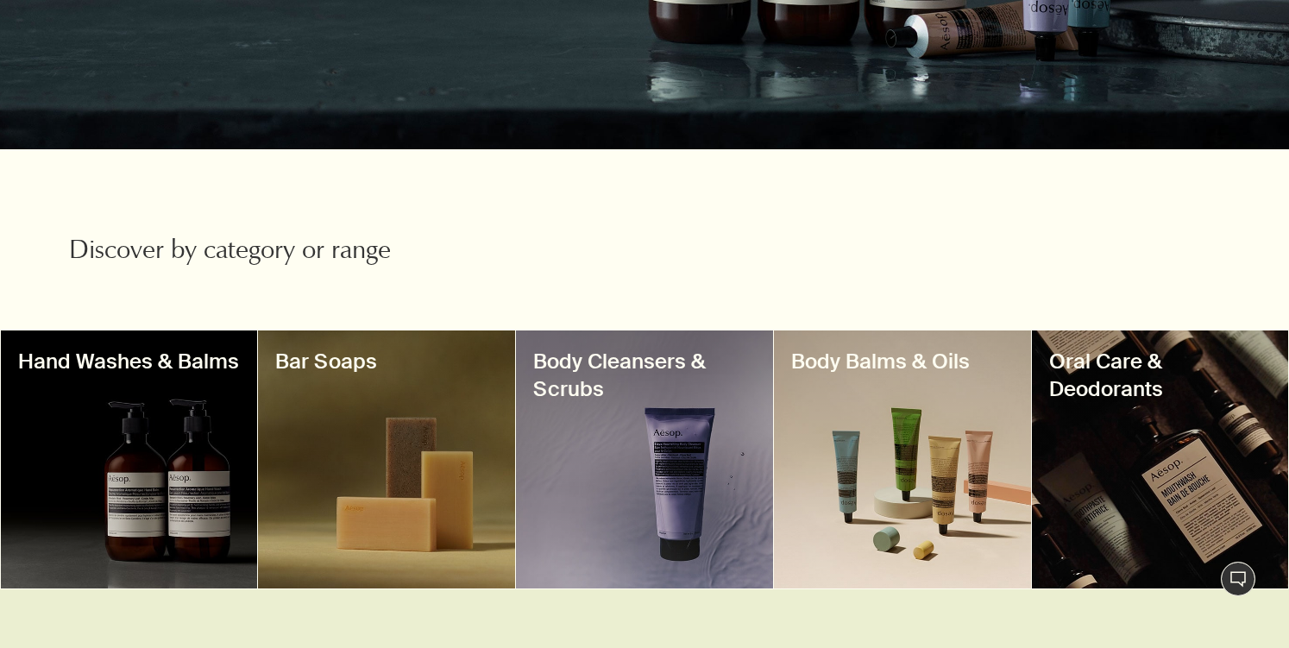
scroll to position [380, 0]
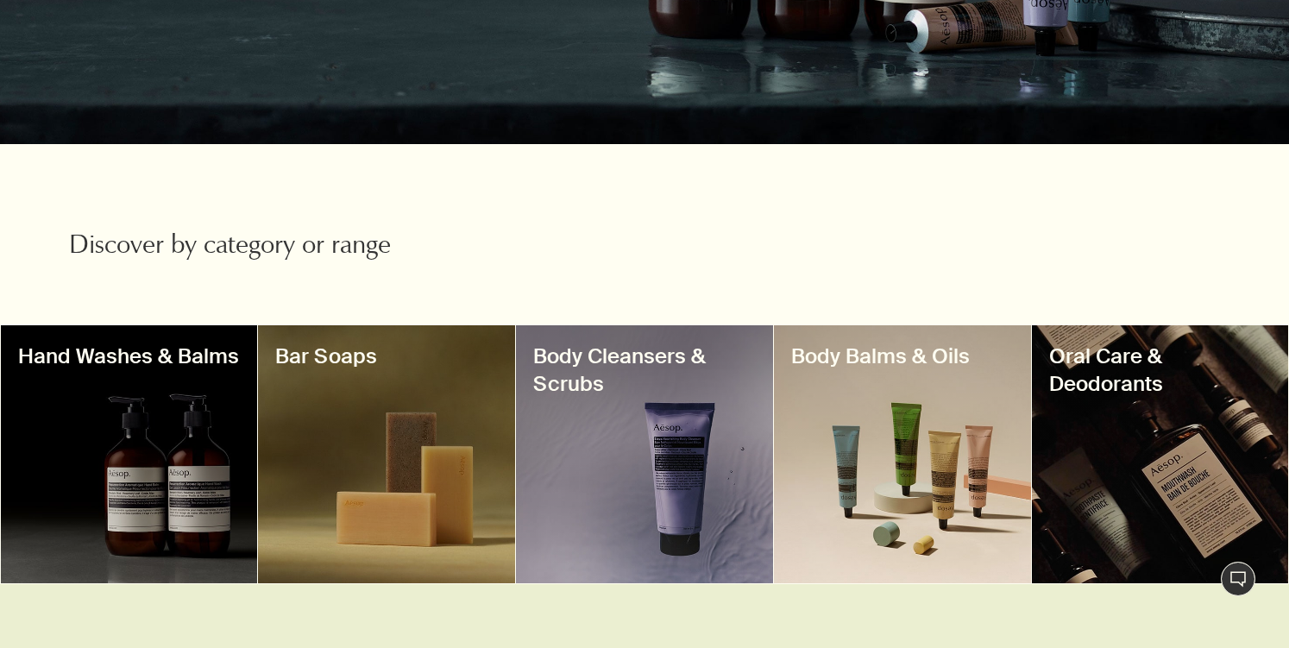
click at [189, 373] on div at bounding box center [129, 454] width 257 height 258
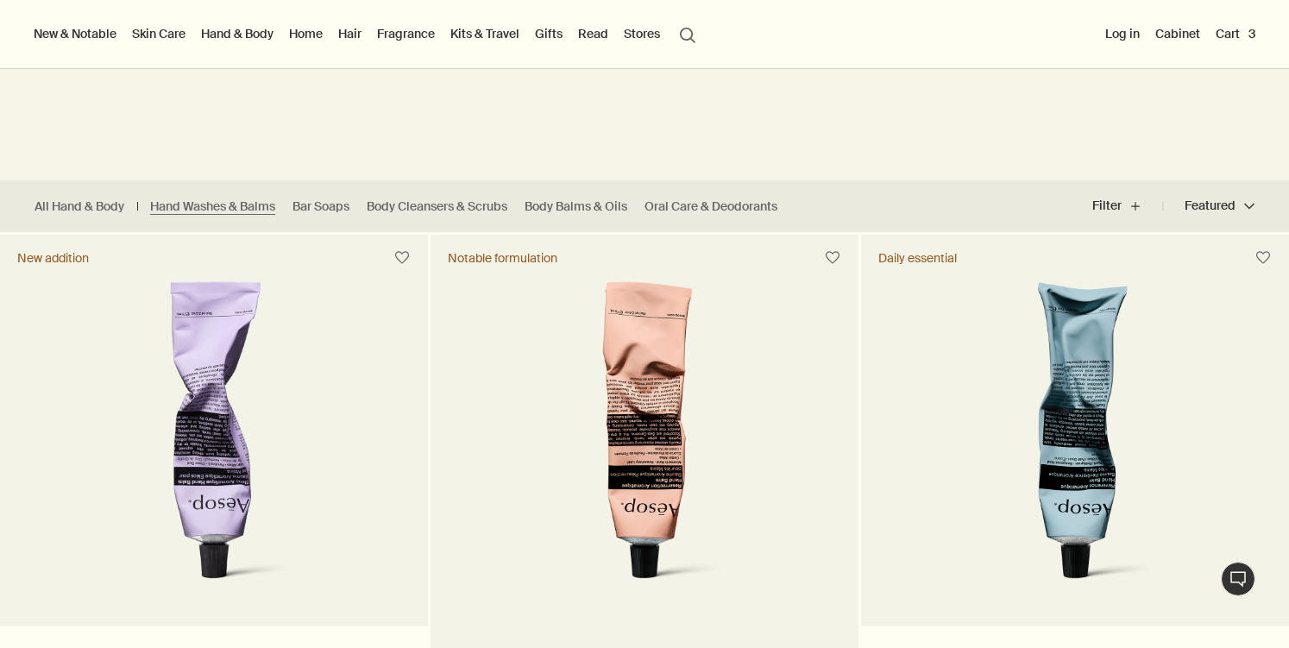
scroll to position [272, 0]
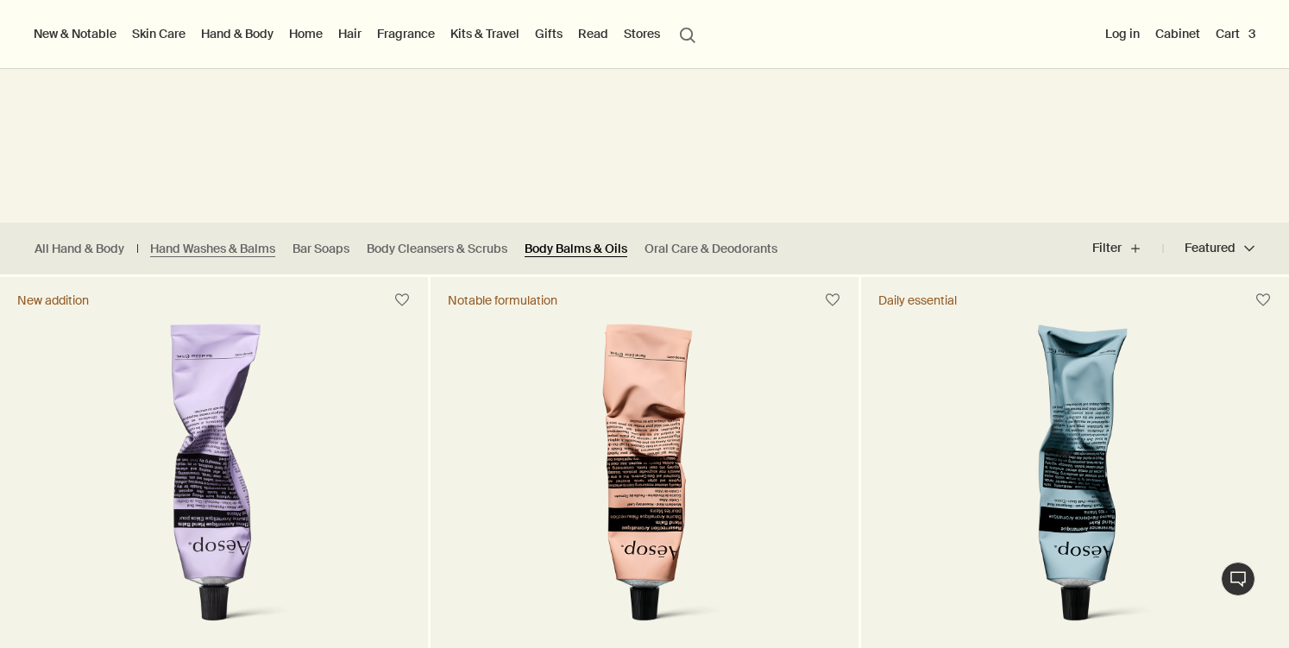
click at [594, 247] on link "Body Balms & Oils" at bounding box center [576, 249] width 103 height 16
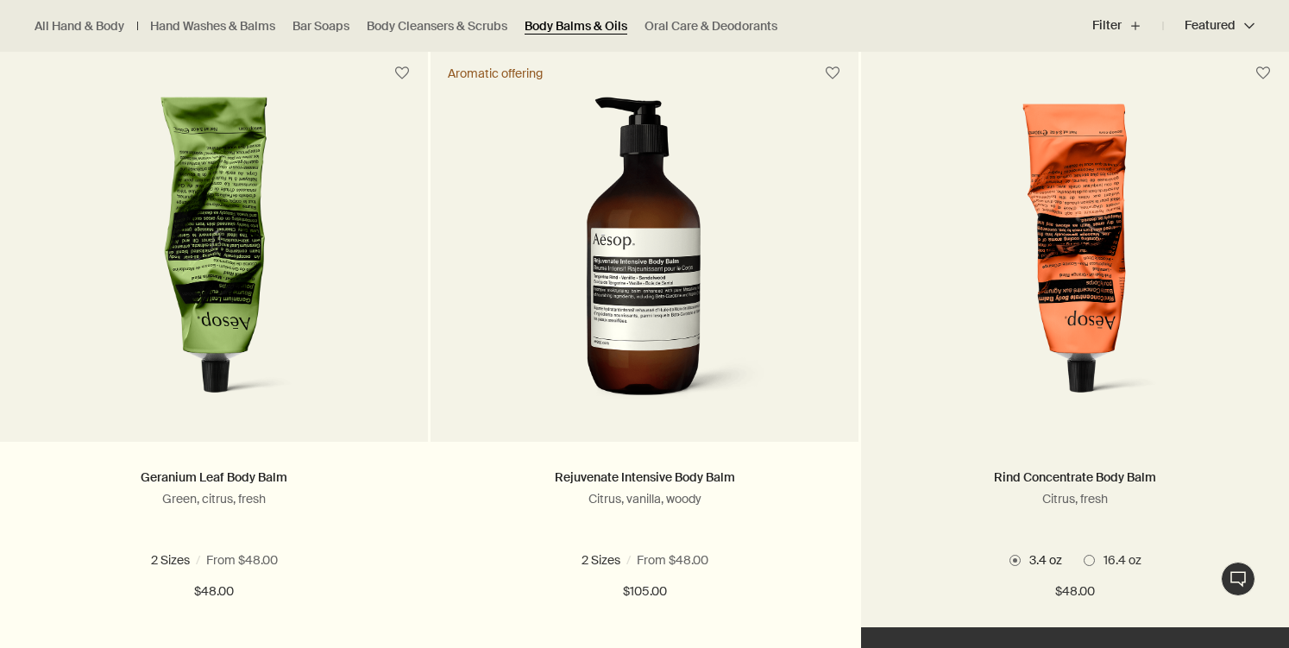
scroll to position [500, 0]
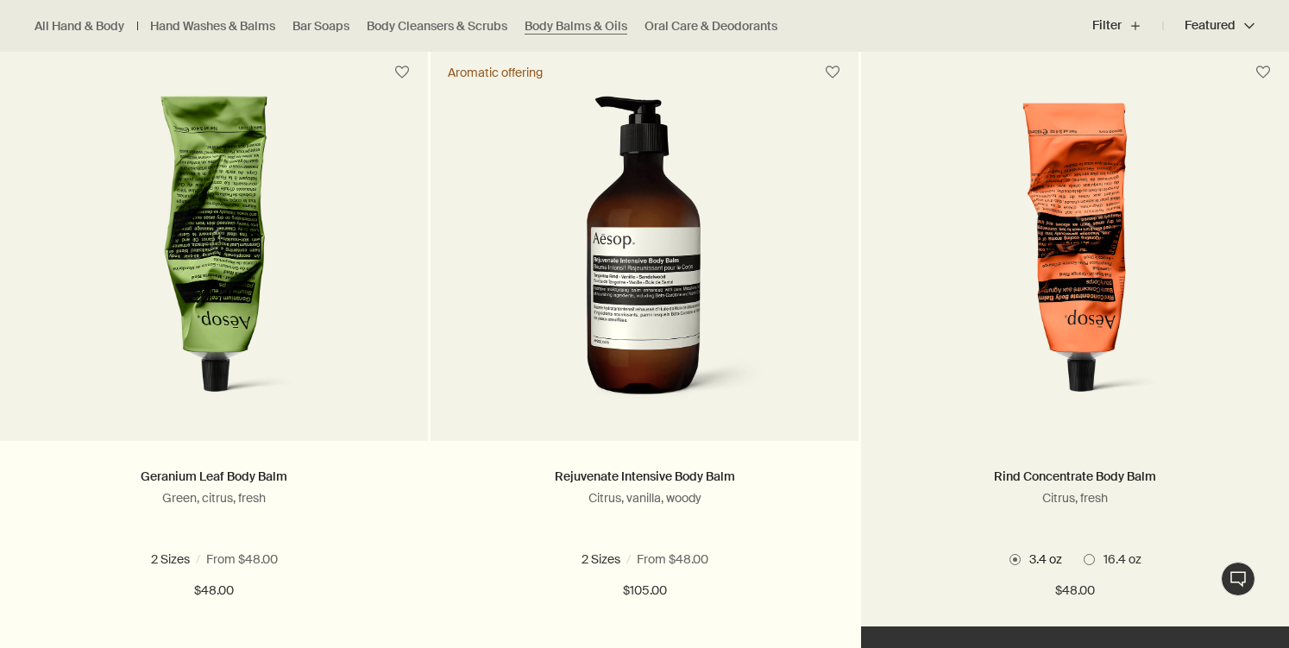
click at [1087, 560] on span at bounding box center [1089, 559] width 11 height 11
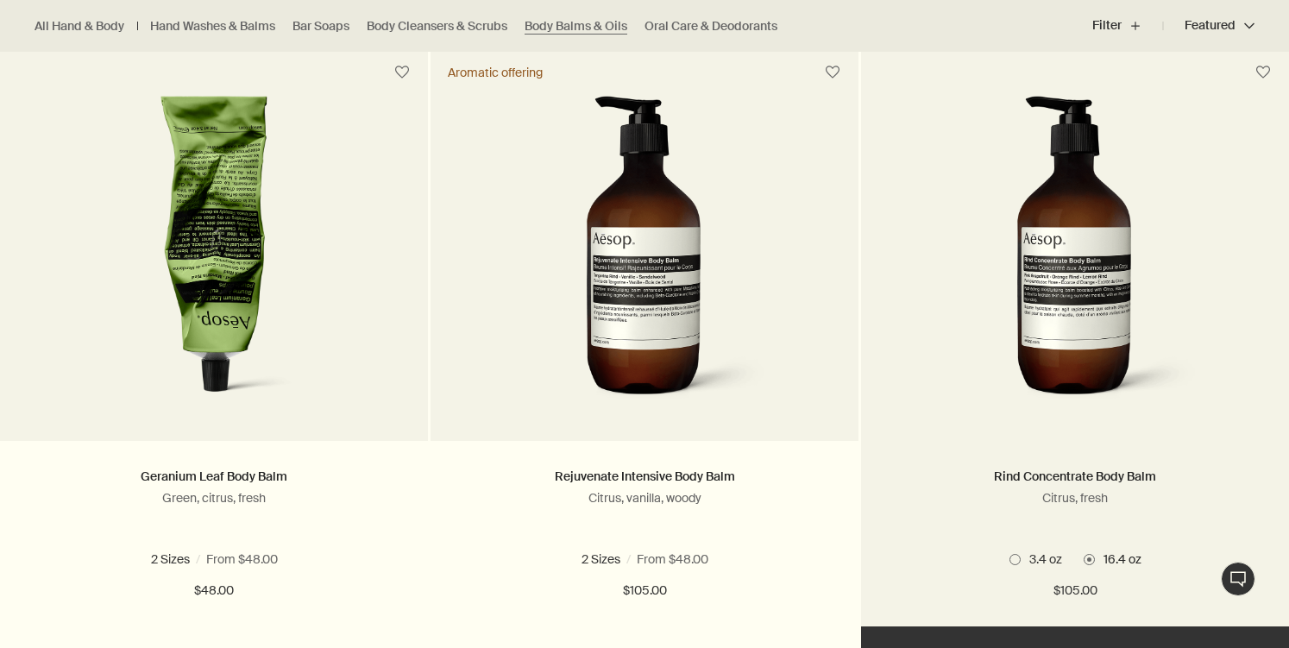
click at [1016, 558] on span at bounding box center [1015, 559] width 11 height 11
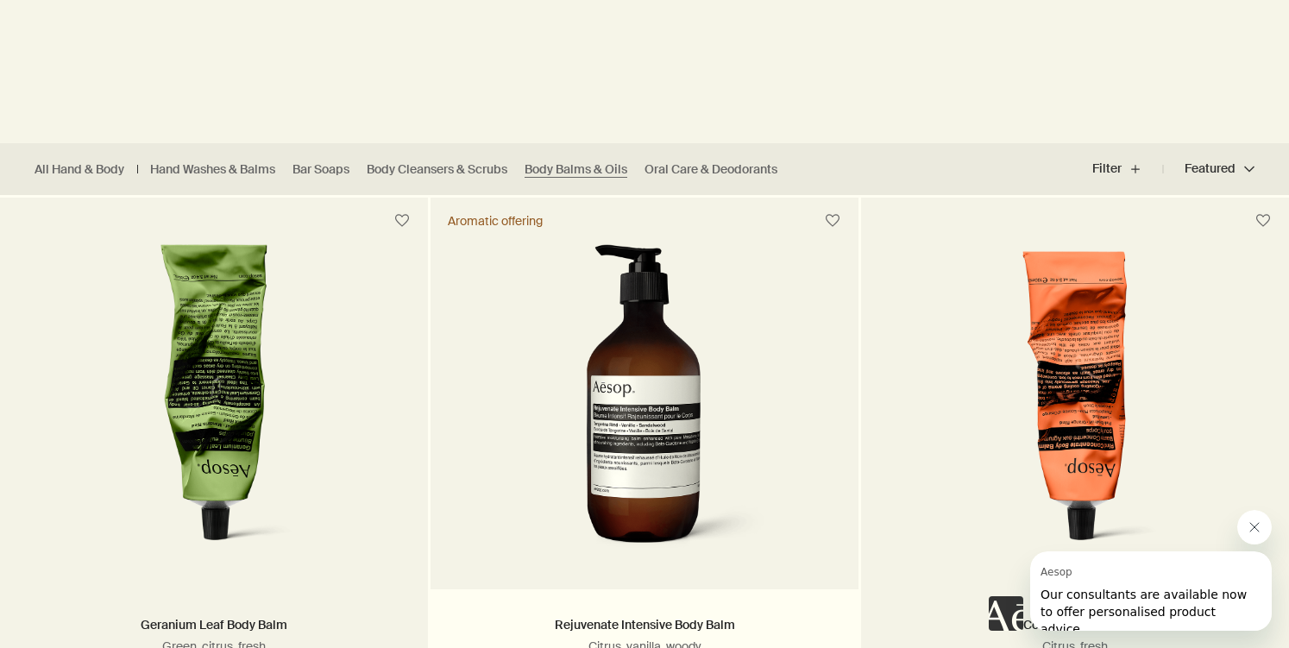
scroll to position [513, 0]
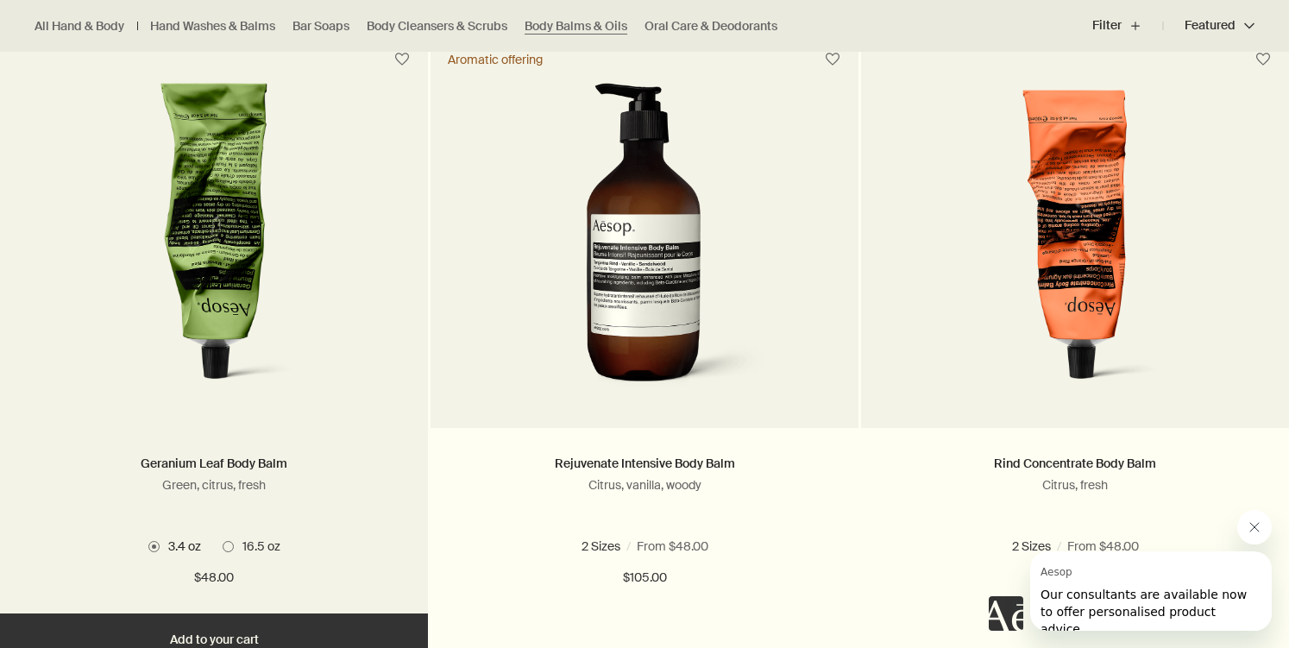
click at [230, 546] on span at bounding box center [228, 546] width 11 height 11
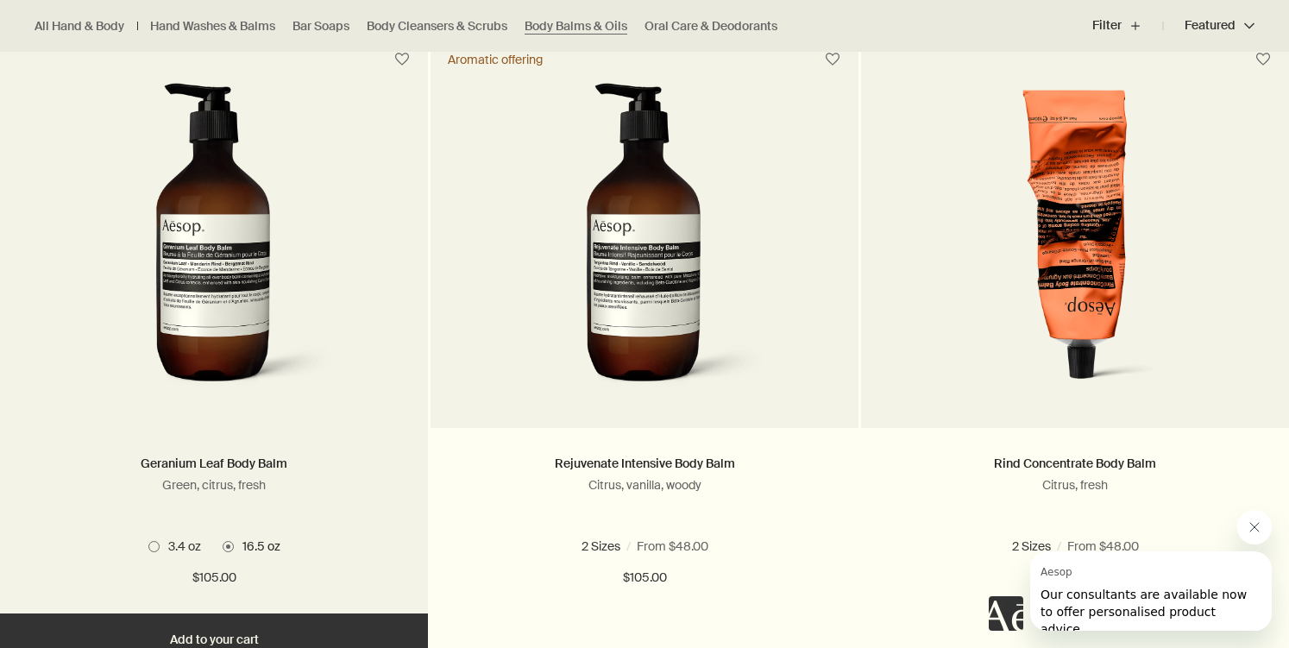
click at [149, 546] on span at bounding box center [153, 546] width 11 height 11
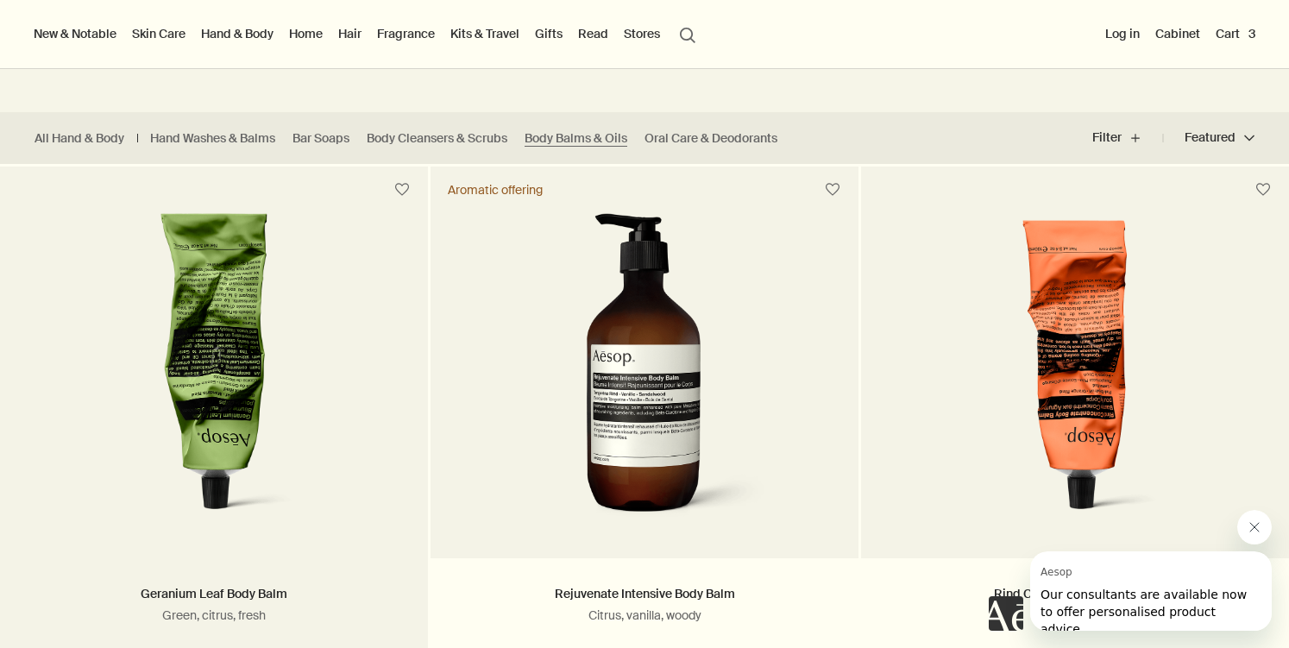
scroll to position [285, 0]
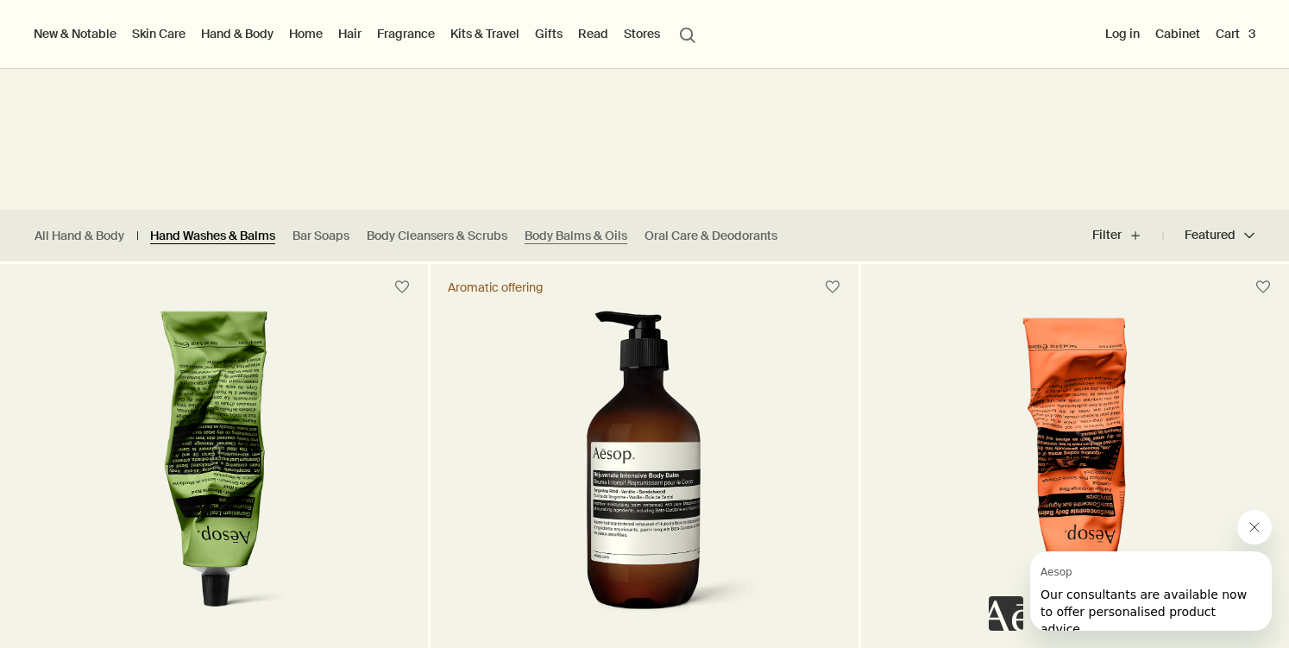
click at [269, 237] on link "Hand Washes & Balms" at bounding box center [212, 236] width 125 height 16
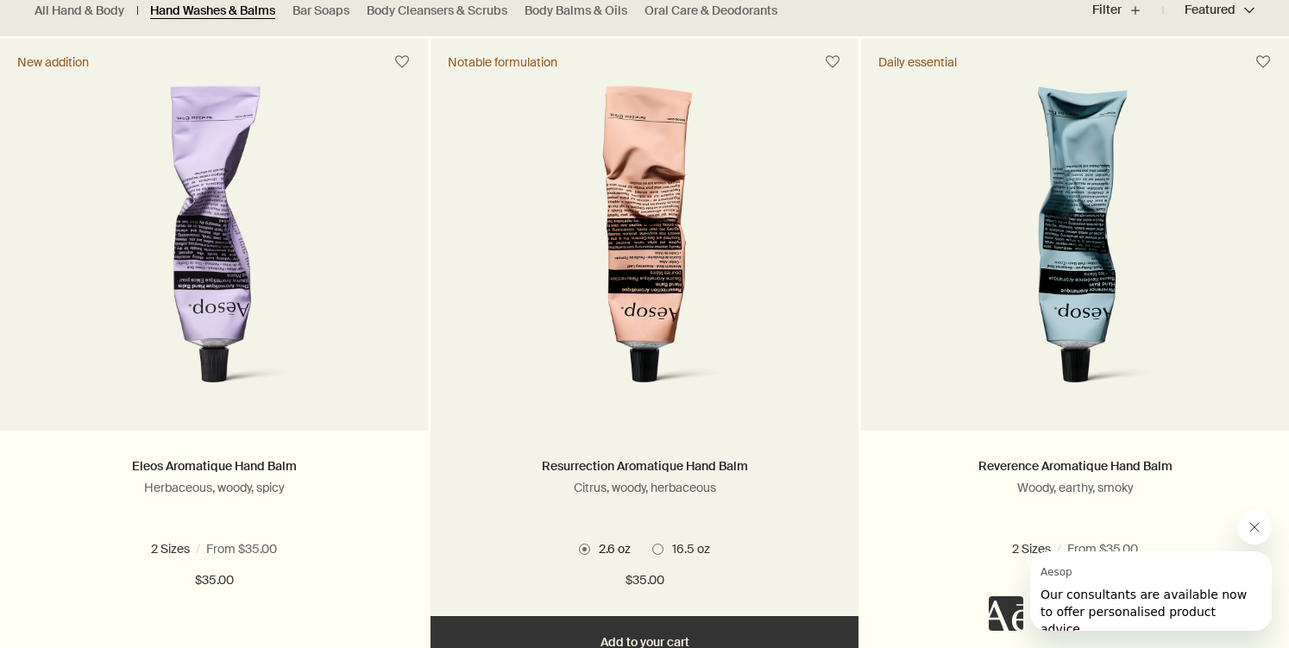
scroll to position [517, 0]
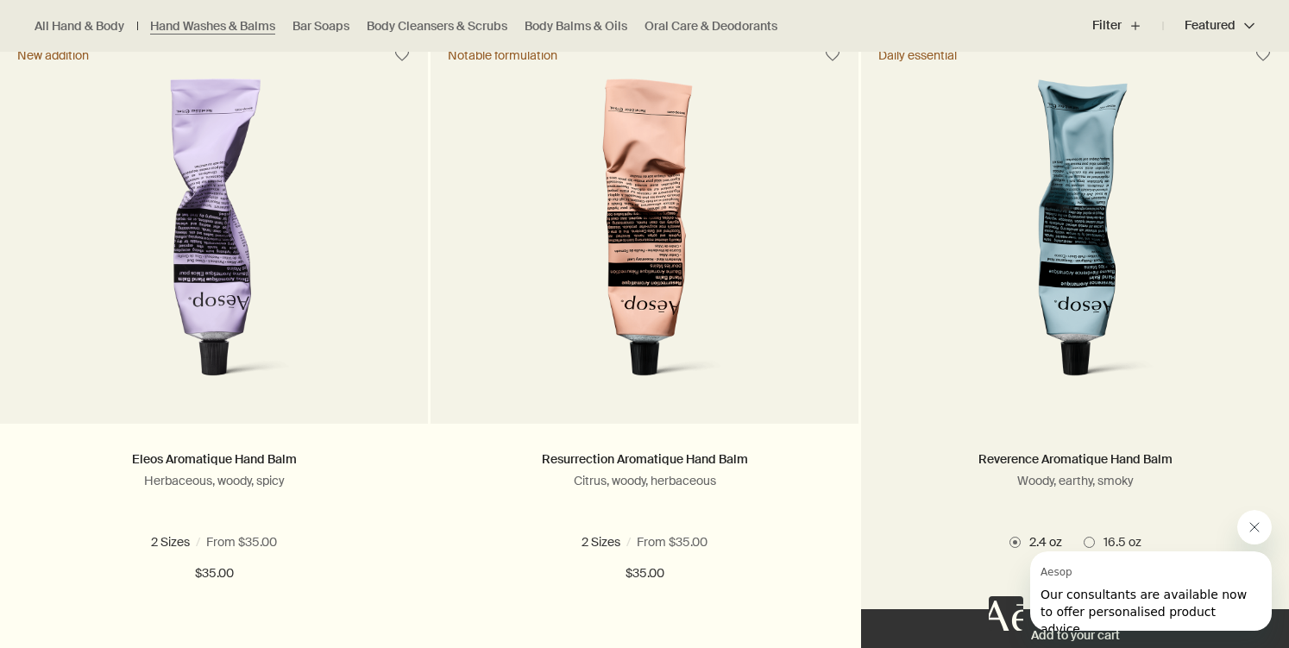
click at [1116, 406] on link at bounding box center [1075, 251] width 428 height 345
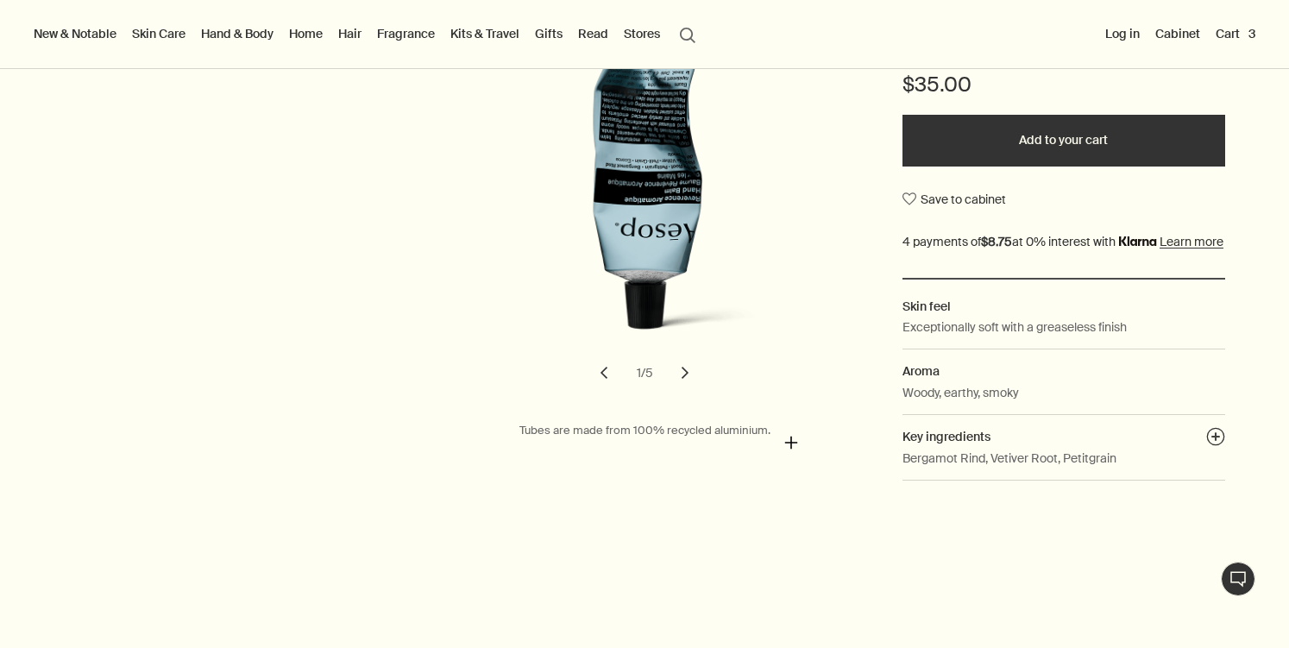
scroll to position [423, 0]
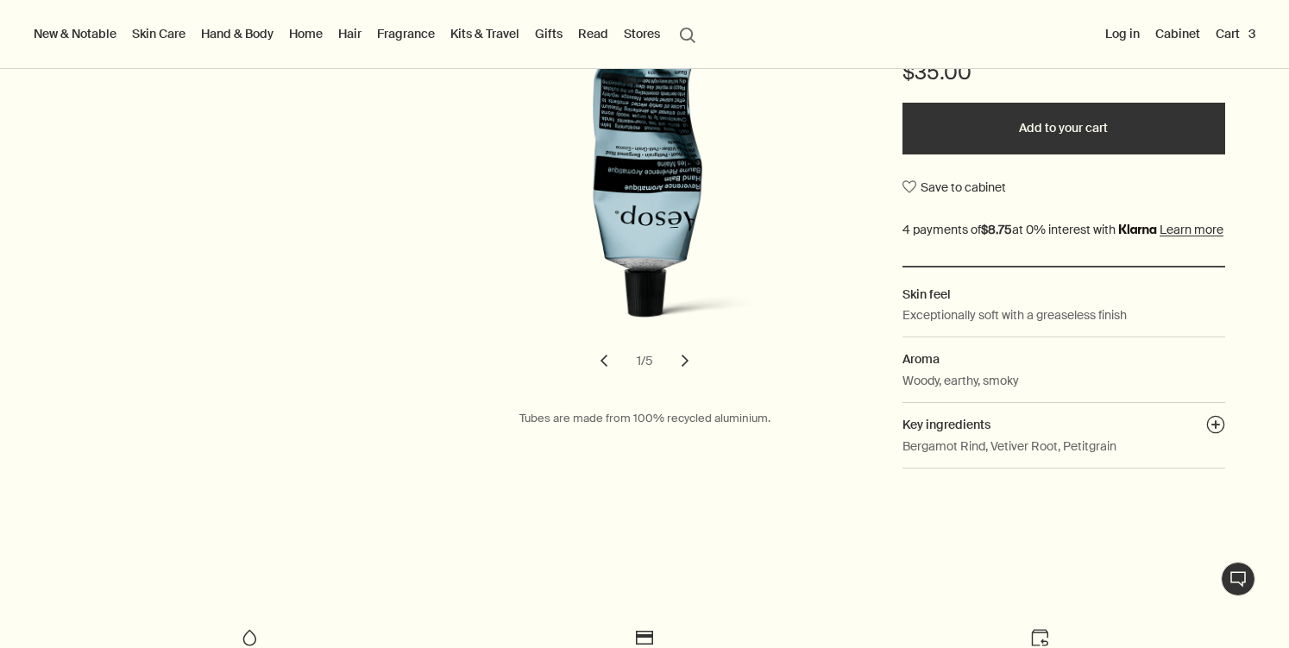
click at [683, 375] on button "chevron" at bounding box center [685, 361] width 38 height 38
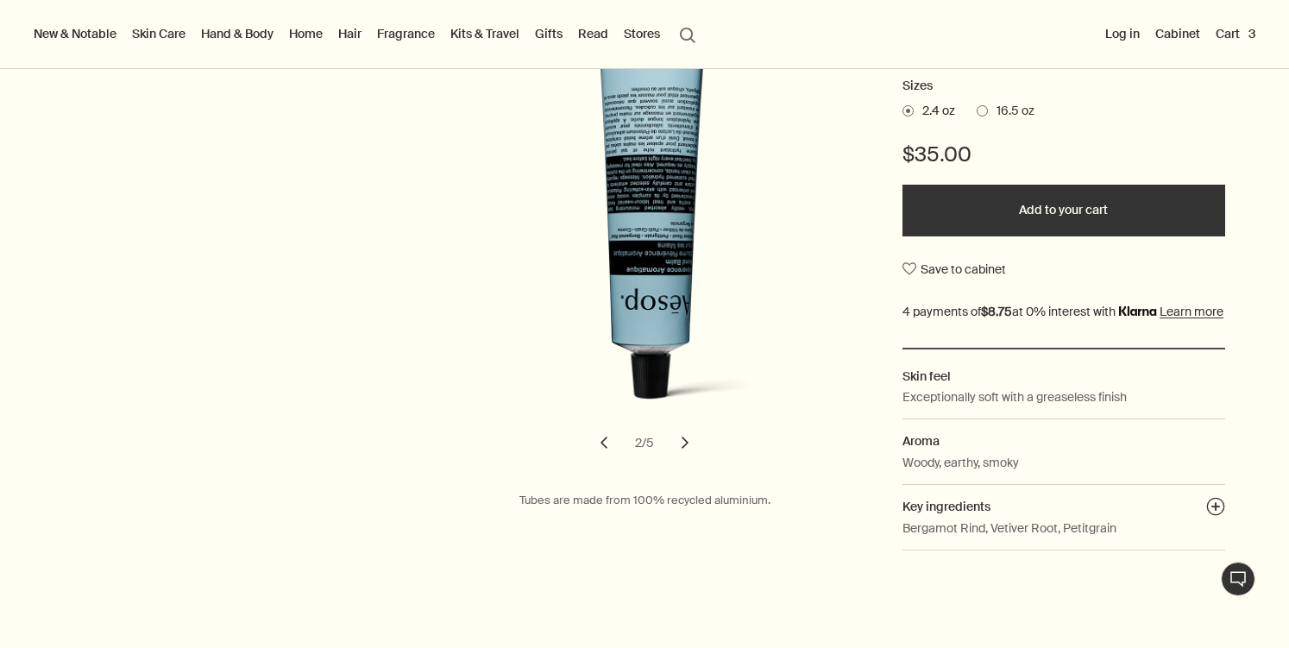
scroll to position [287, 0]
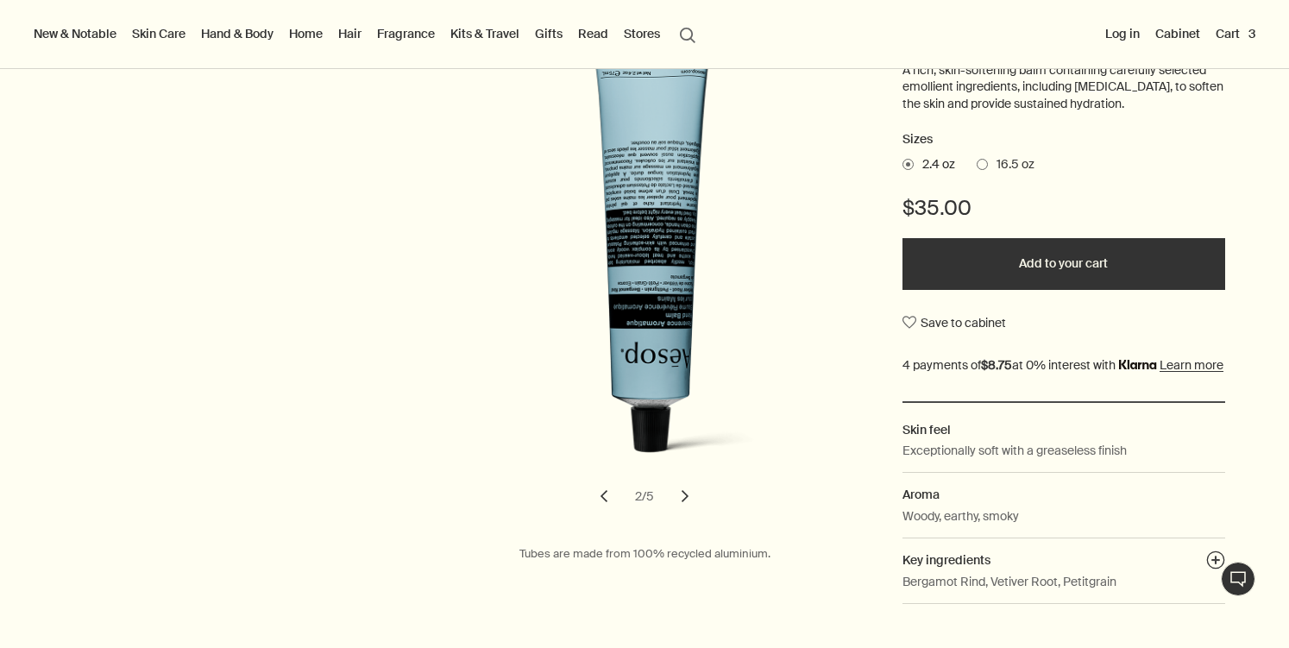
click at [688, 500] on button "chevron" at bounding box center [685, 496] width 38 height 38
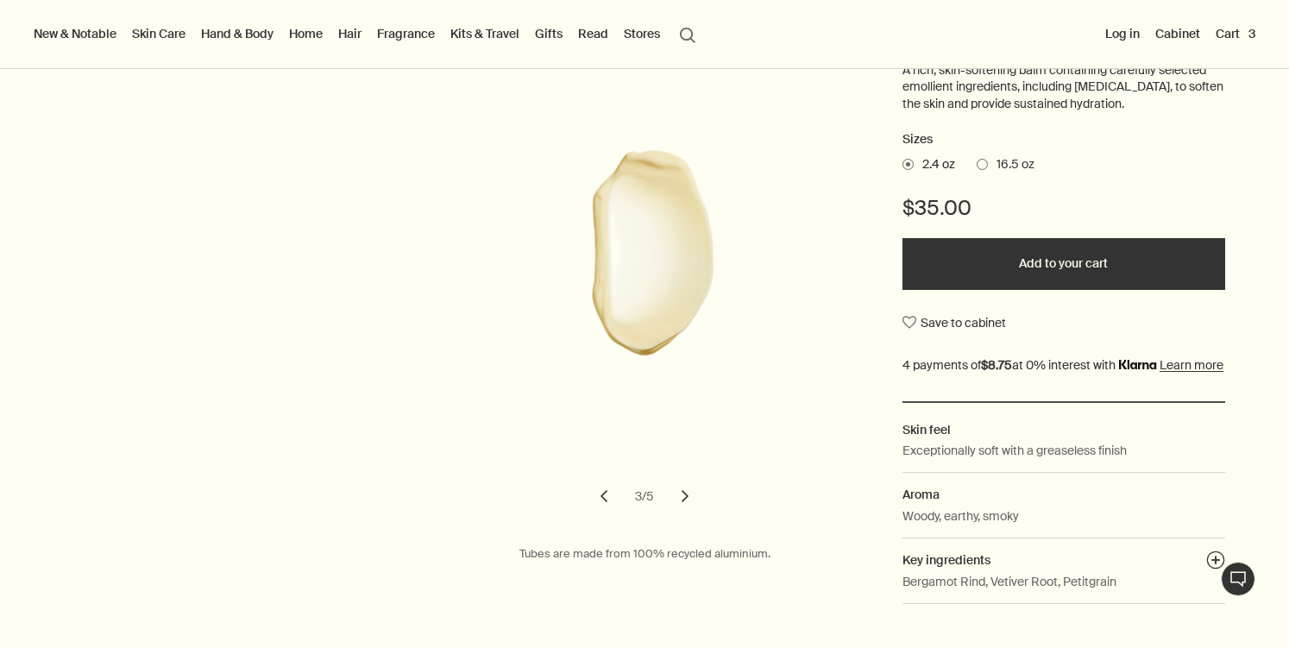
click at [688, 501] on button "chevron" at bounding box center [685, 496] width 38 height 38
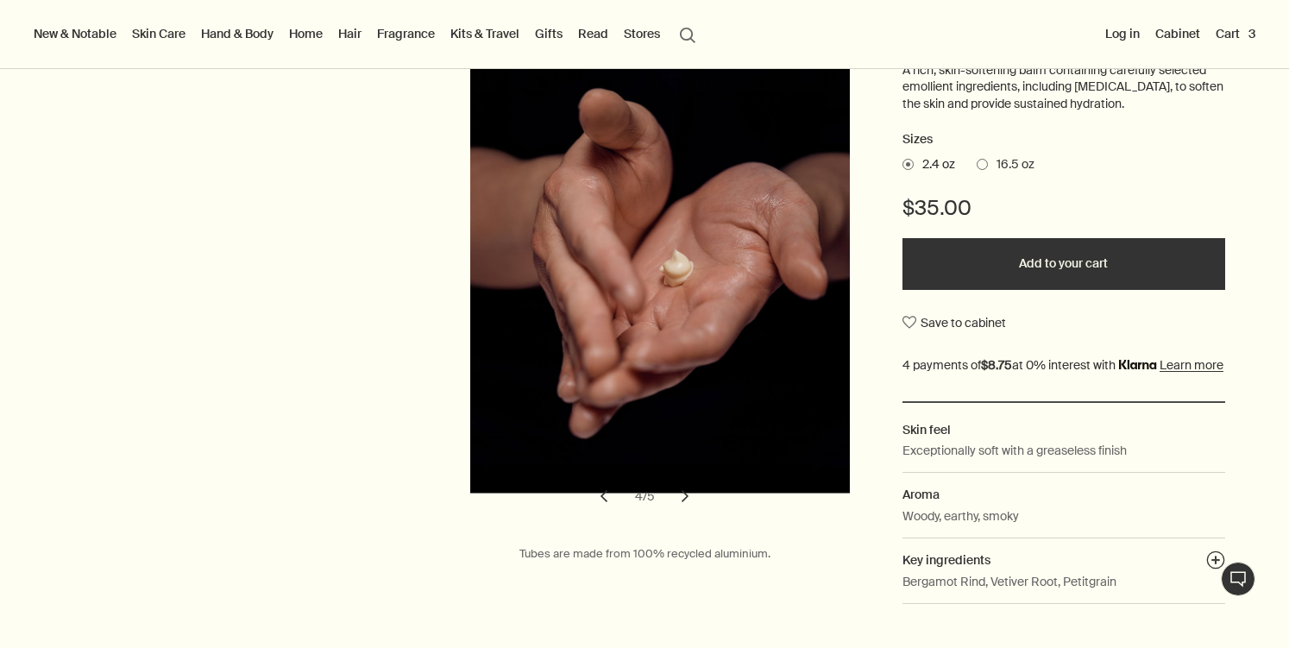
click at [688, 501] on button "chevron" at bounding box center [685, 496] width 38 height 38
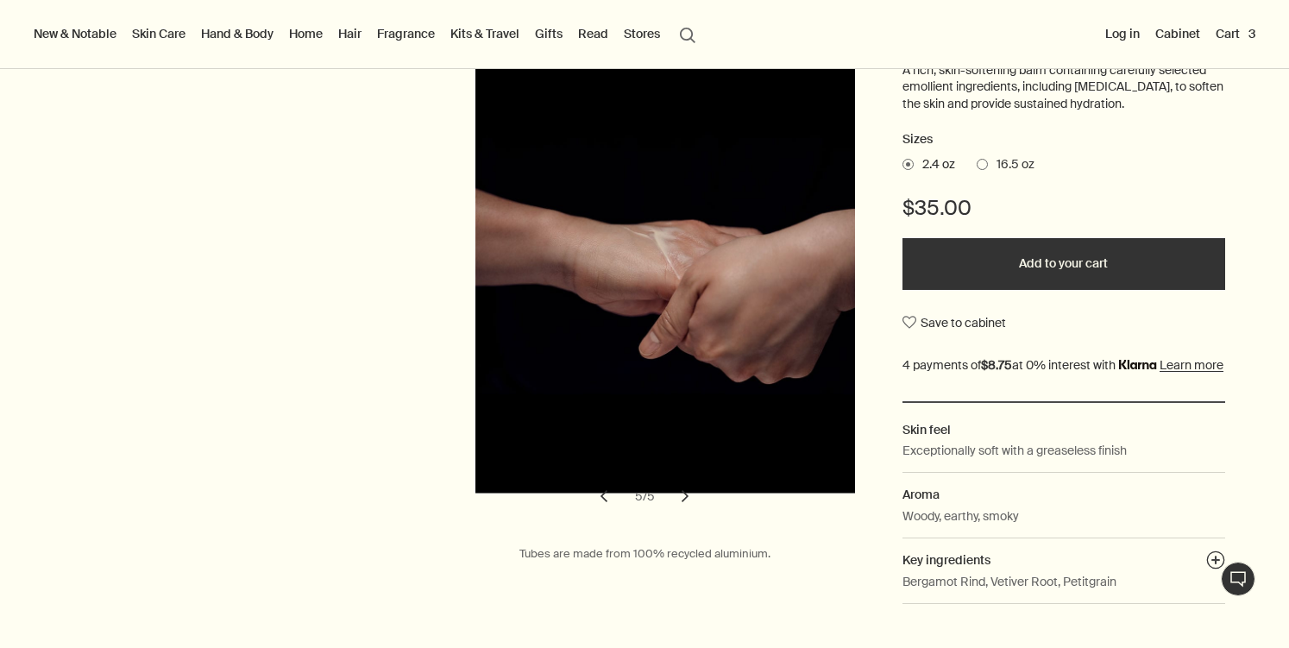
click at [688, 501] on button "chevron" at bounding box center [685, 496] width 38 height 38
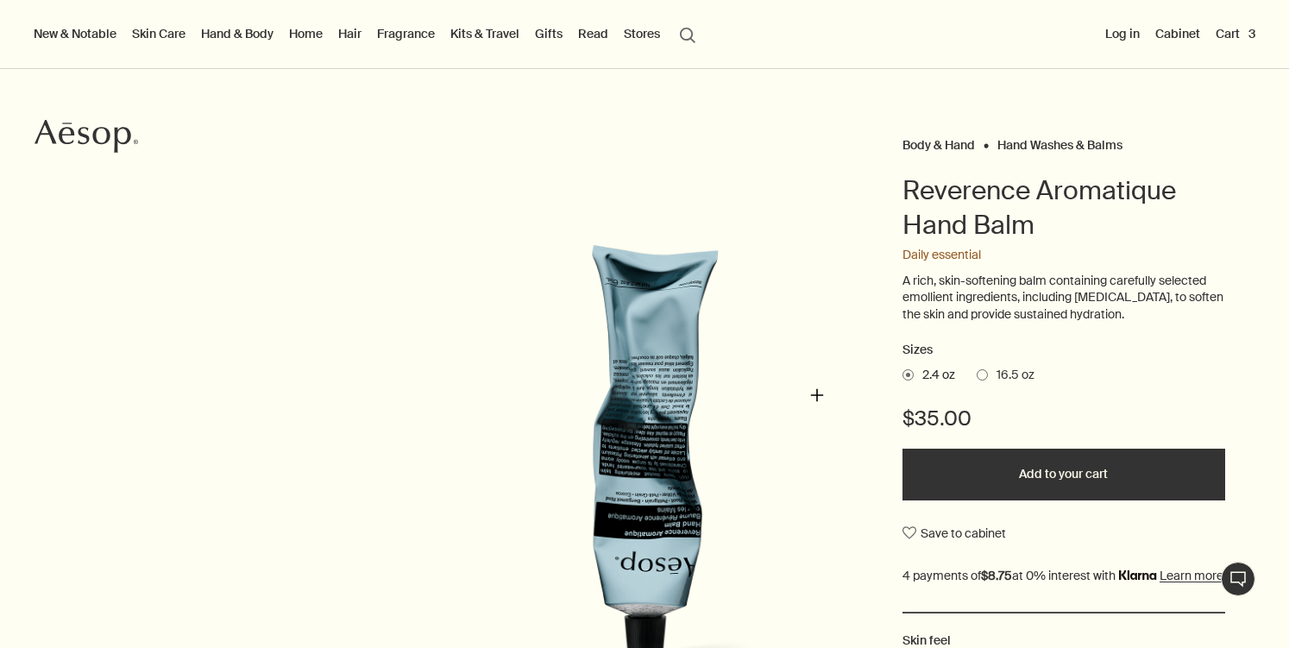
scroll to position [36, 0]
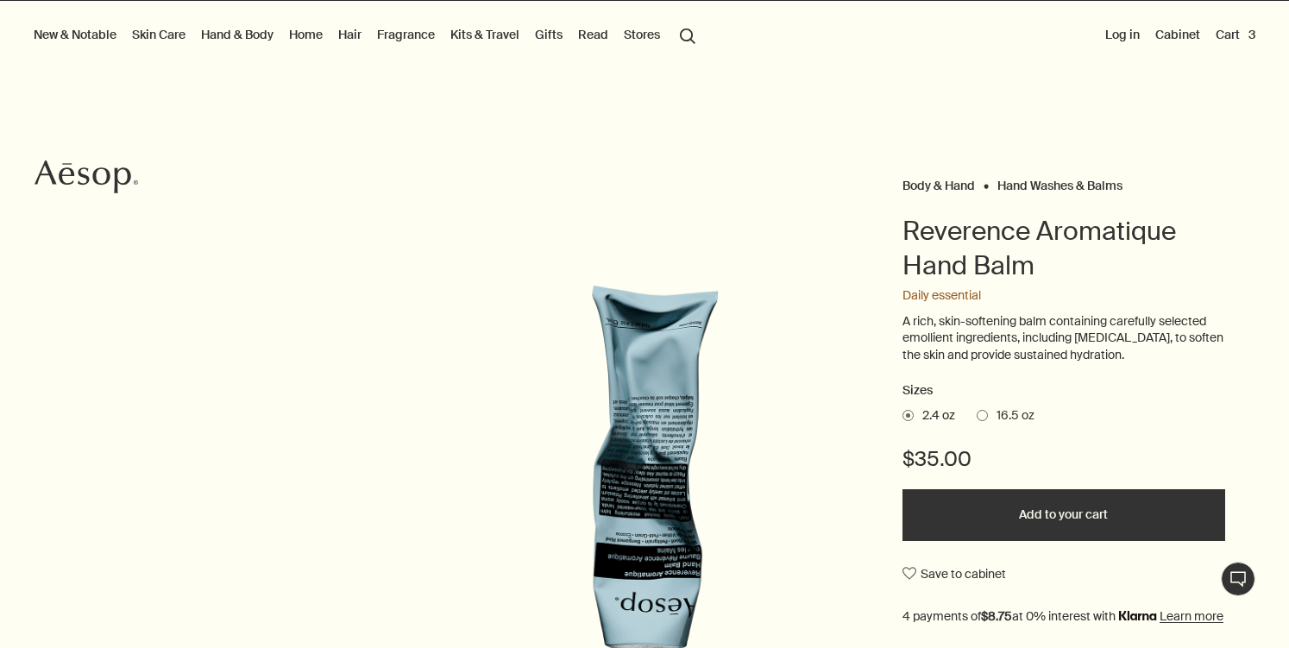
click at [1236, 30] on button "Cart 3" at bounding box center [1235, 34] width 47 height 22
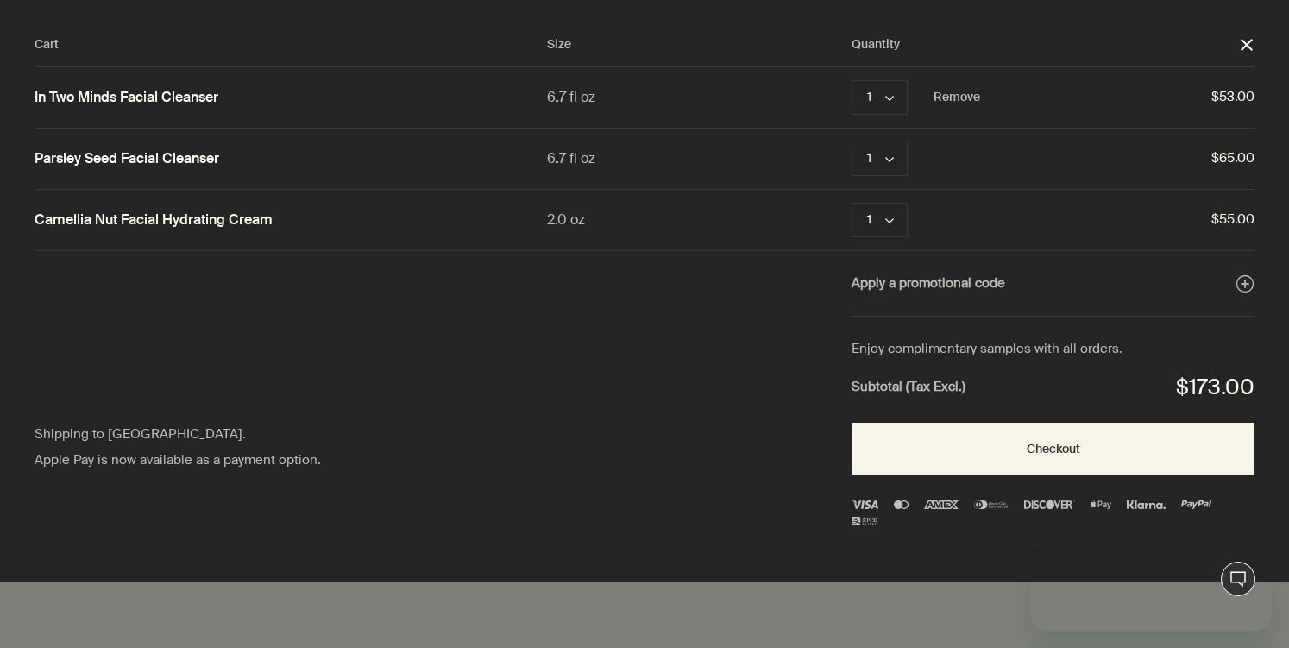
scroll to position [0, 0]
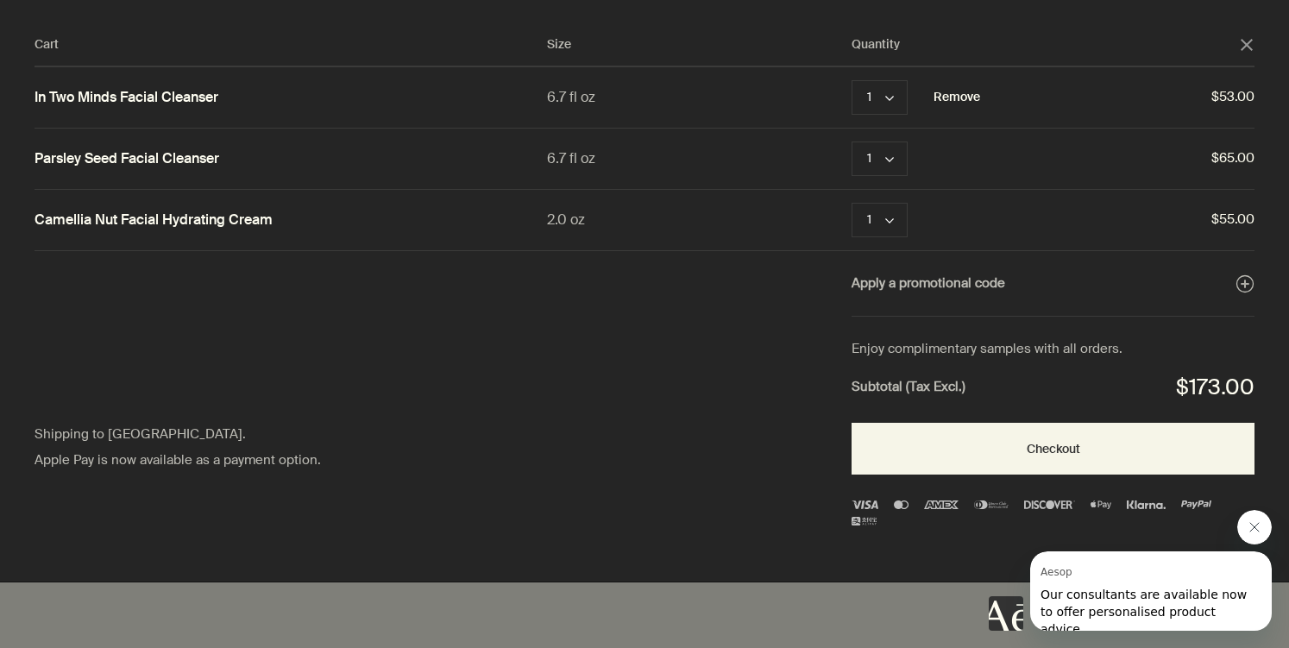
click at [962, 100] on button "Remove" at bounding box center [957, 97] width 47 height 21
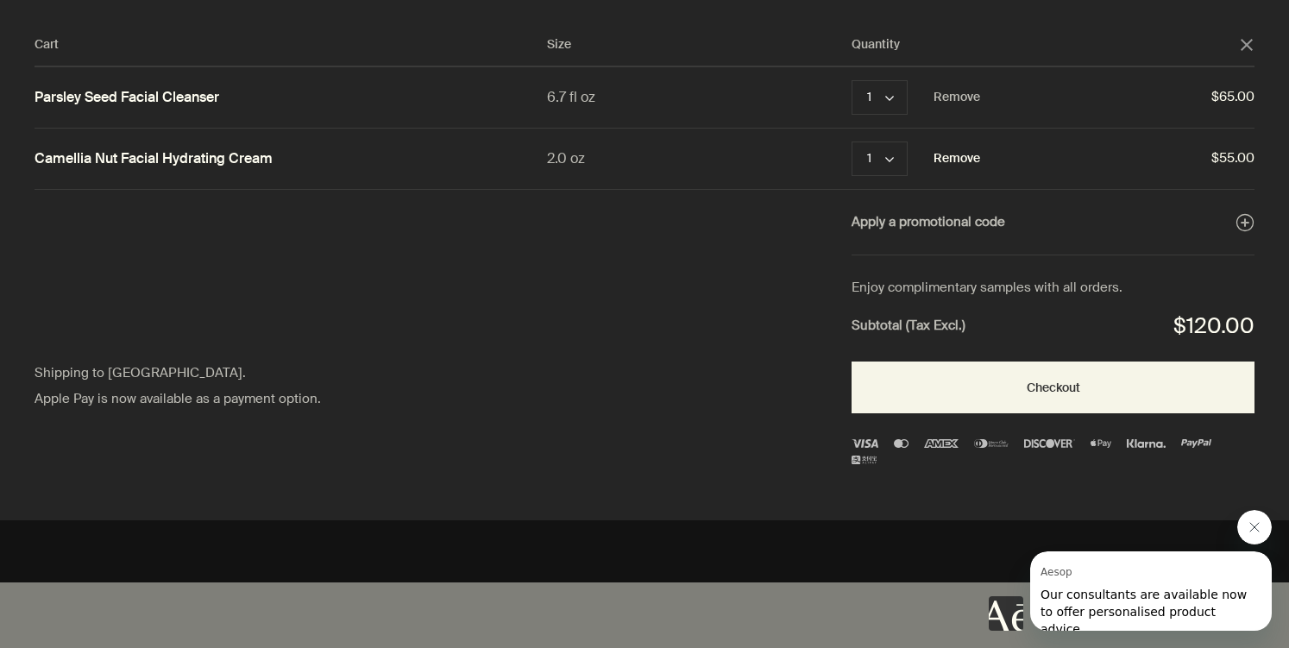
click at [951, 162] on button "Remove" at bounding box center [957, 158] width 47 height 21
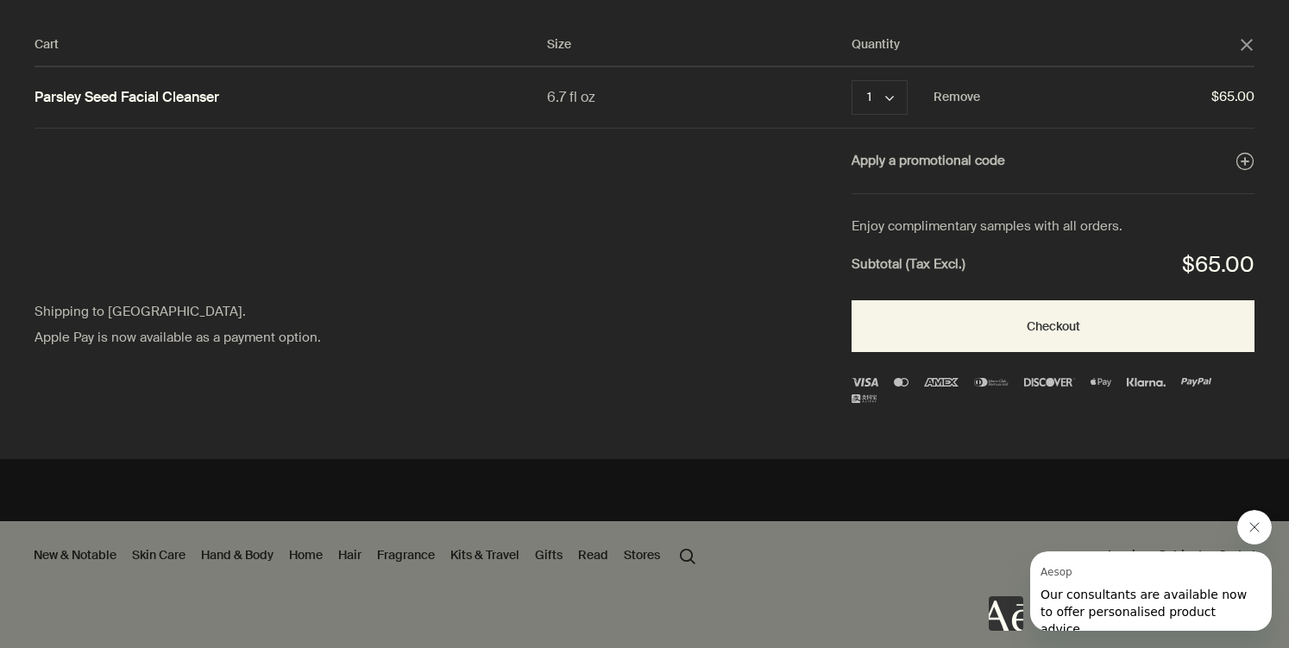
click at [1249, 44] on icon "close" at bounding box center [1247, 45] width 12 height 12
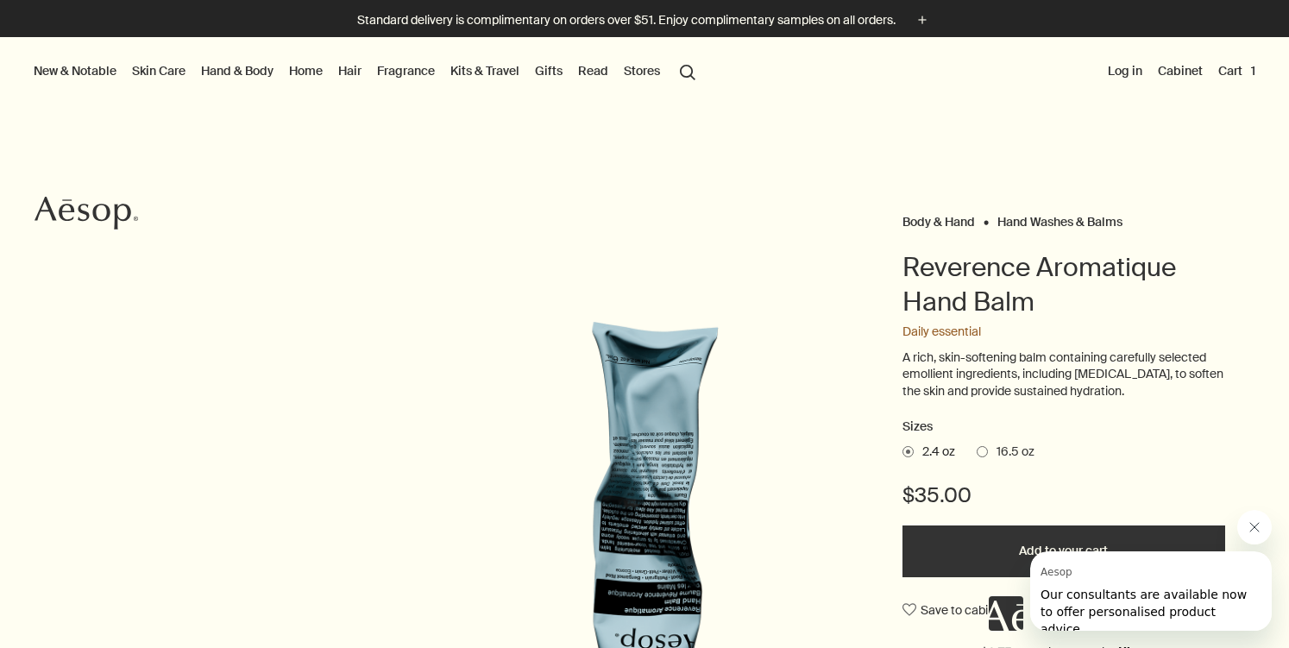
click at [165, 67] on link "Skin Care" at bounding box center [159, 71] width 60 height 22
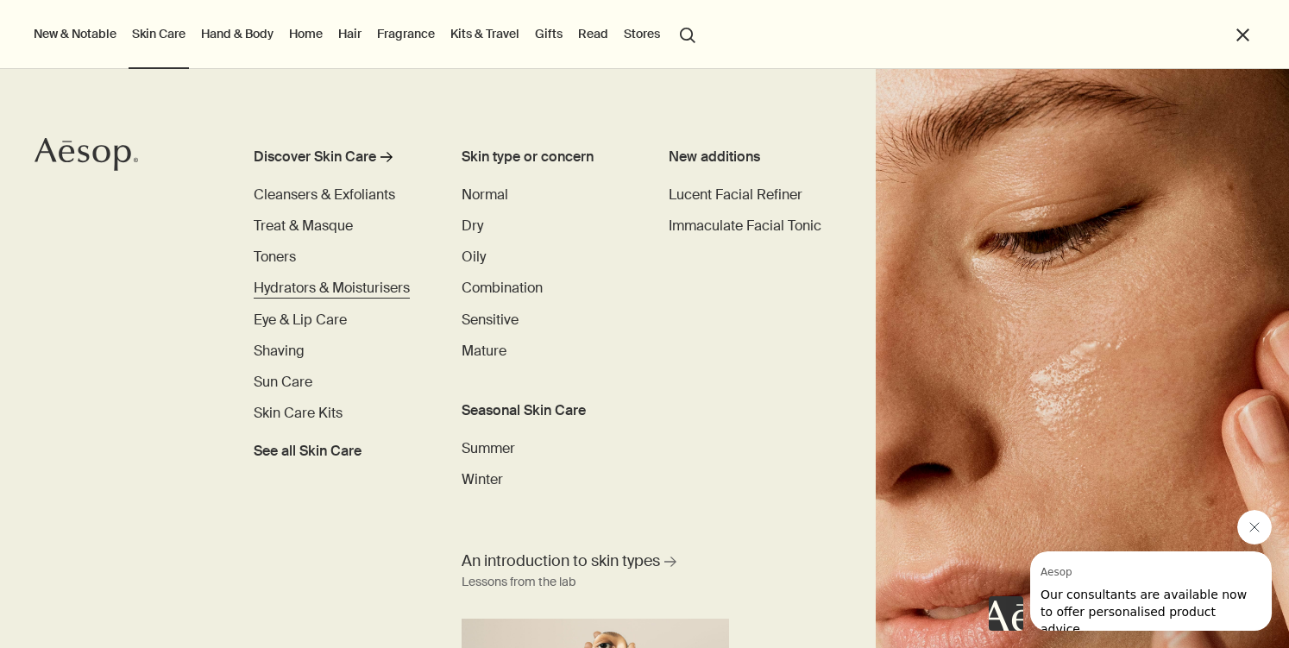
click at [312, 284] on span "Hydrators & Moisturisers" at bounding box center [332, 288] width 156 height 18
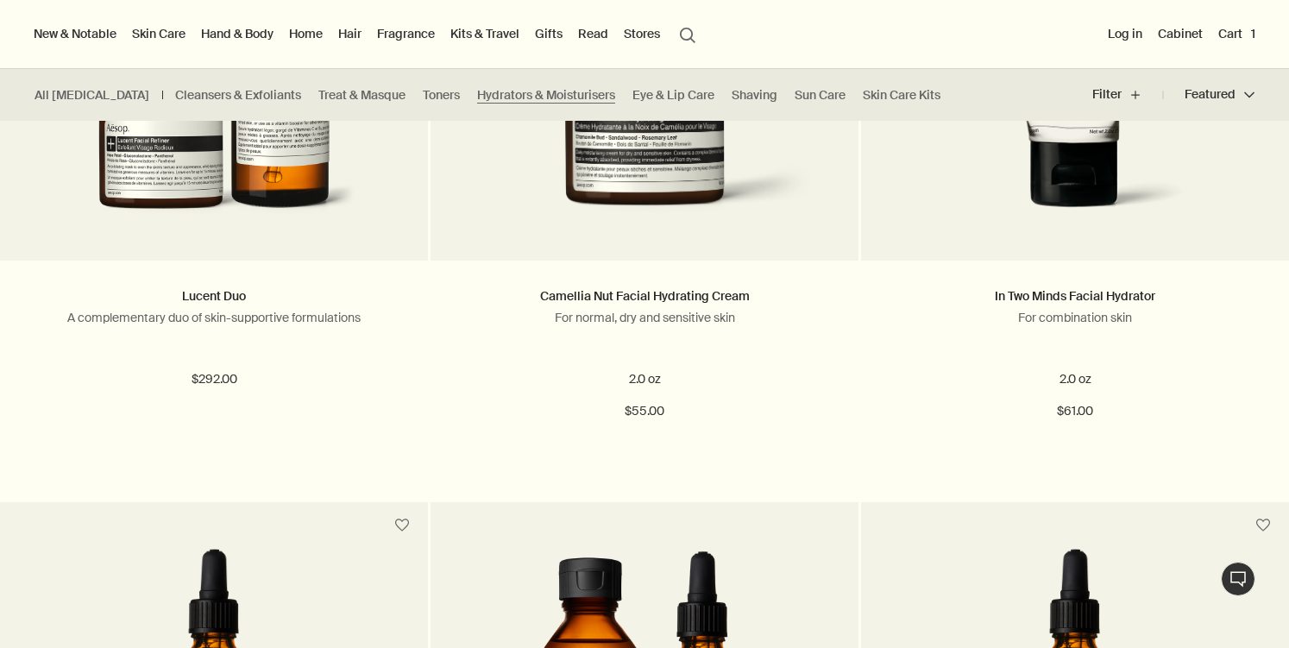
scroll to position [572, 0]
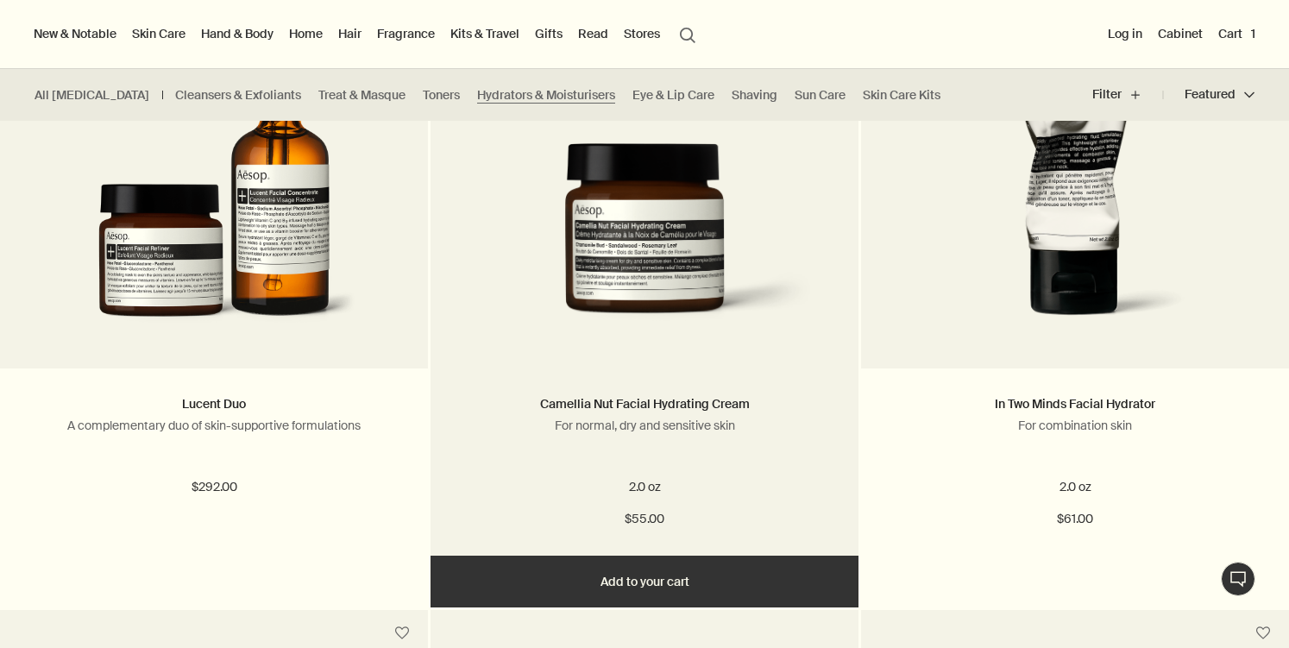
click at [671, 324] on img at bounding box center [645, 242] width 376 height 199
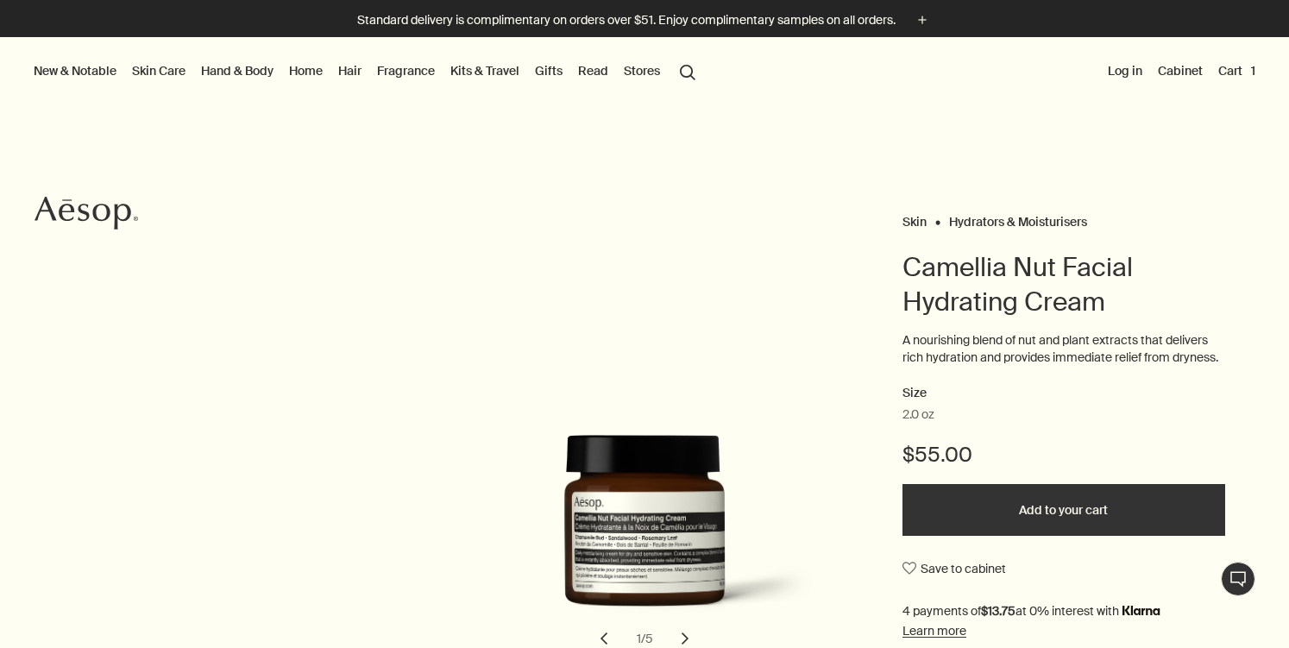
click at [967, 517] on button "Add to your cart" at bounding box center [1064, 510] width 323 height 52
click at [1242, 72] on button "Cart 2" at bounding box center [1235, 71] width 47 height 22
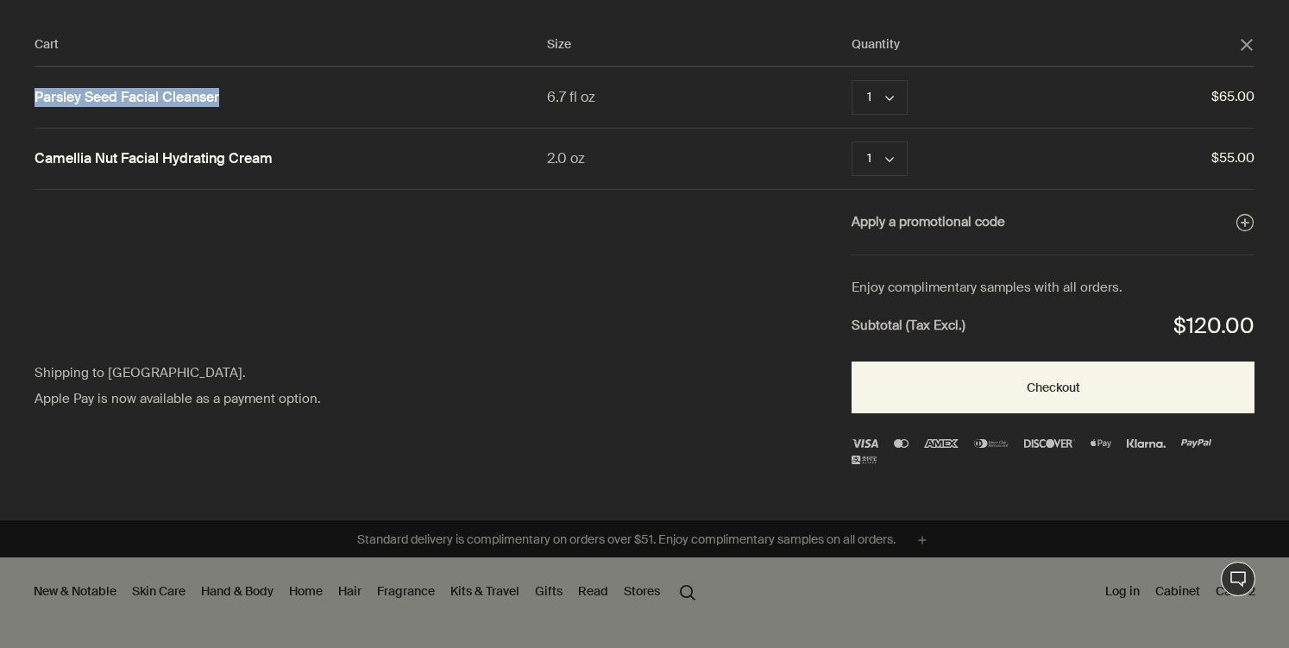
drag, startPoint x: 224, startPoint y: 93, endPoint x: 23, endPoint y: 106, distance: 200.6
click at [23, 106] on div "Cart Size Quantity close Parsley Seed Facial Cleanser 6.7 fl oz 1 chevron Remov…" at bounding box center [662, 260] width 1324 height 520
copy link "Parsley Seed Facial Cleanser"
click at [308, 147] on div "Camellia Nut Facial Hydrating Cream" at bounding box center [291, 158] width 513 height 23
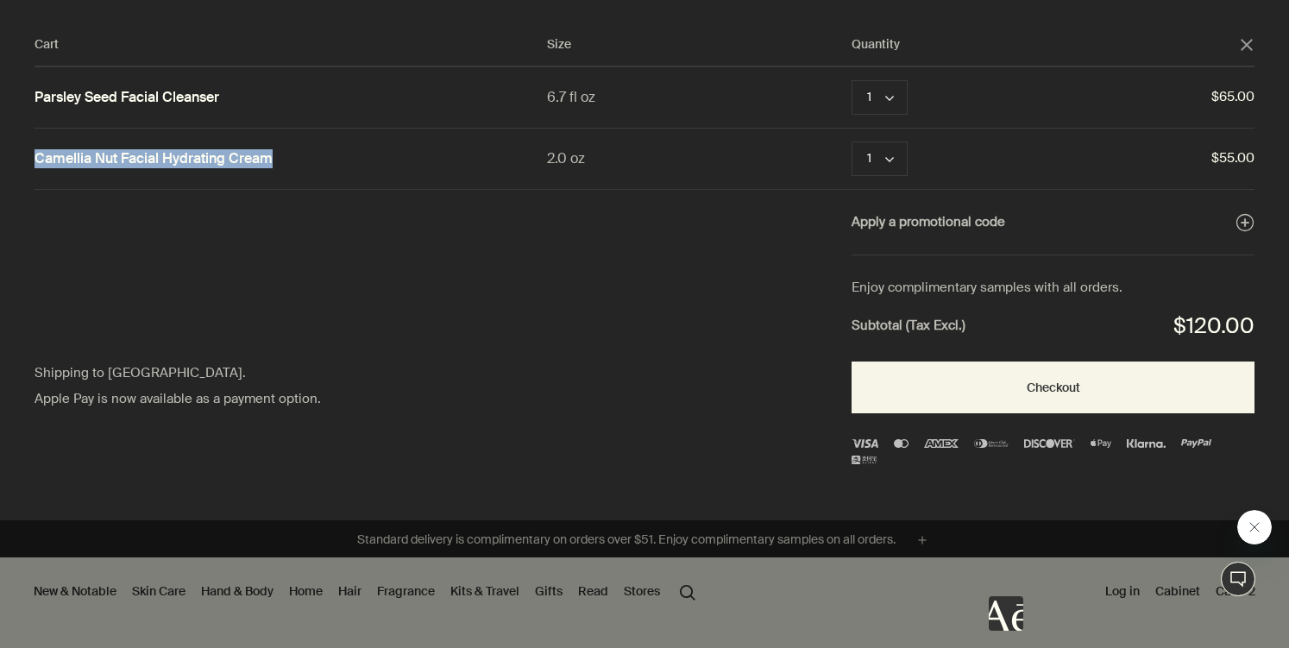
drag, startPoint x: 277, startPoint y: 160, endPoint x: 22, endPoint y: 162, distance: 255.5
click at [22, 162] on div "Cart Size Quantity close Parsley Seed Facial Cleanser 6.7 fl oz 1 chevron Remov…" at bounding box center [662, 260] width 1324 height 520
copy link "Camellia Nut Facial Hydrating Cream"
